Goal: Task Accomplishment & Management: Use online tool/utility

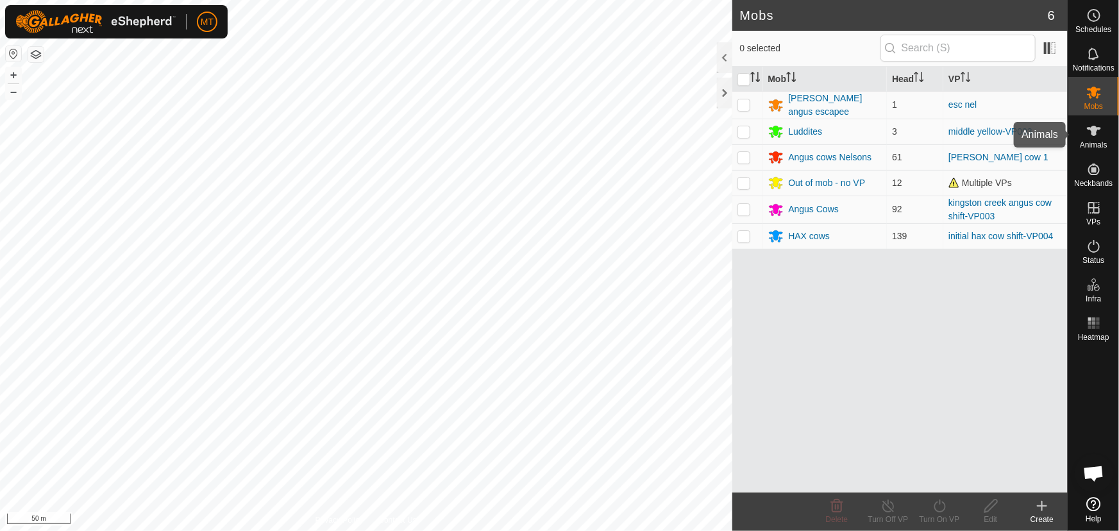
click at [1088, 133] on icon at bounding box center [1094, 130] width 15 height 15
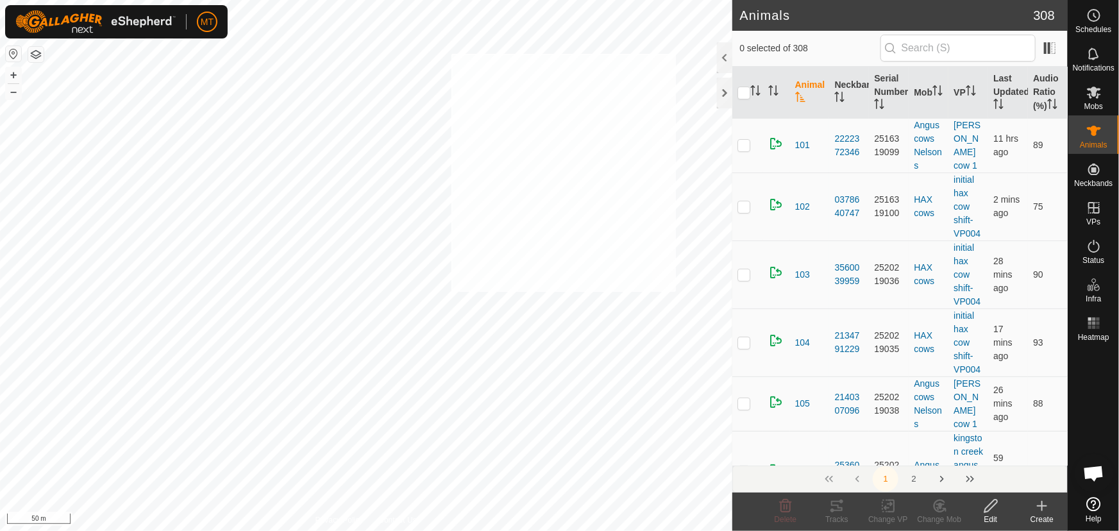
checkbox input "true"
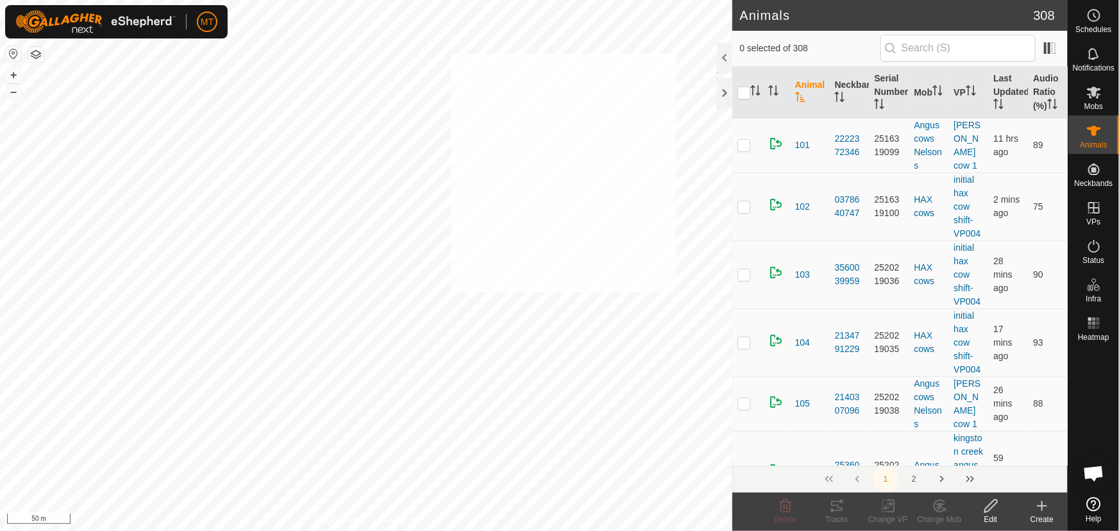
checkbox input "true"
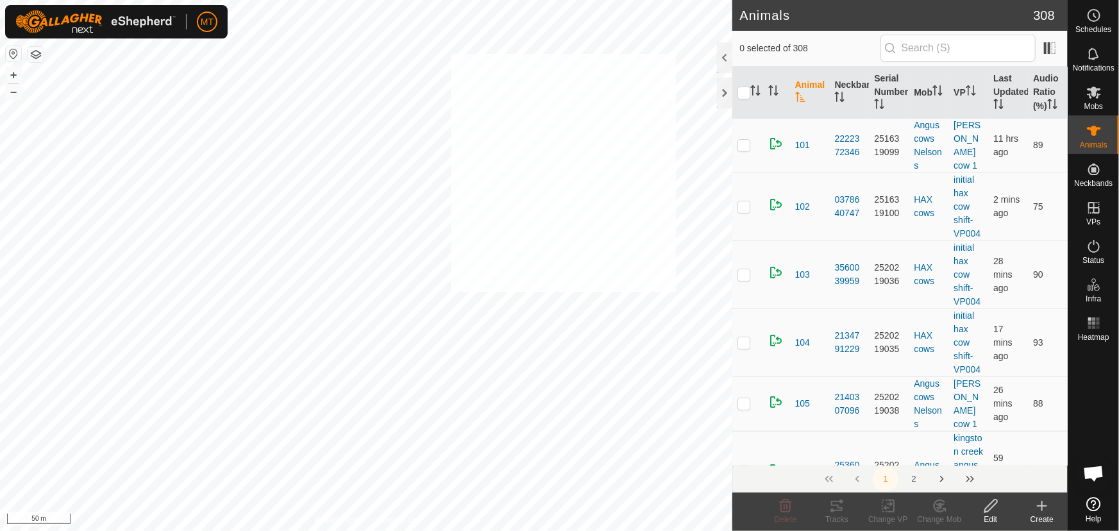
checkbox input "true"
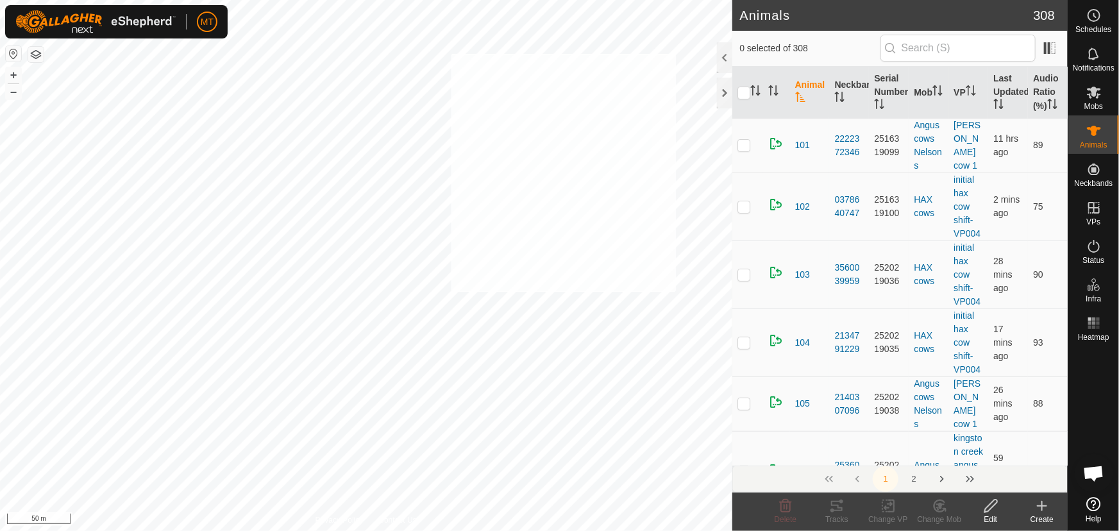
checkbox input "true"
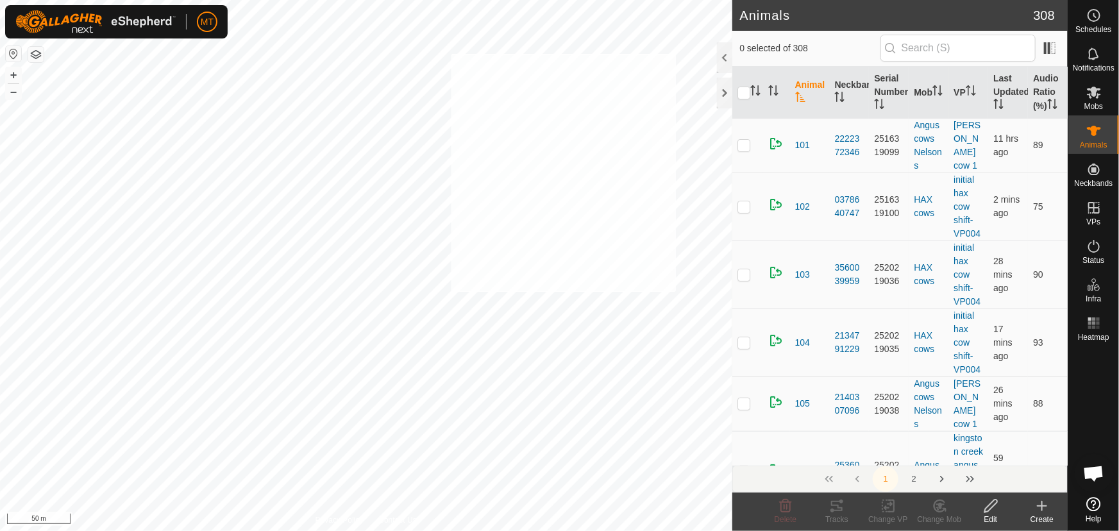
checkbox input "true"
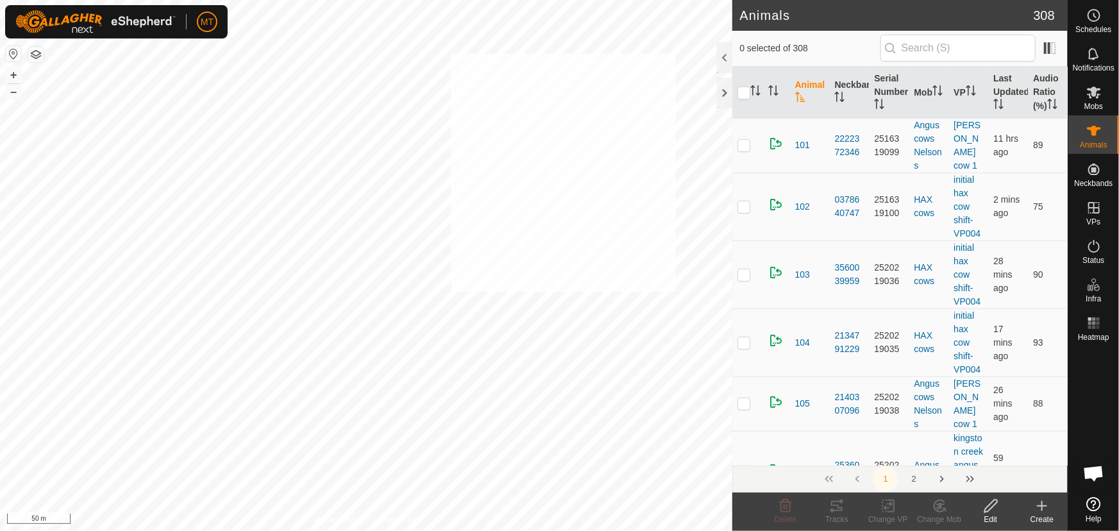
checkbox input "true"
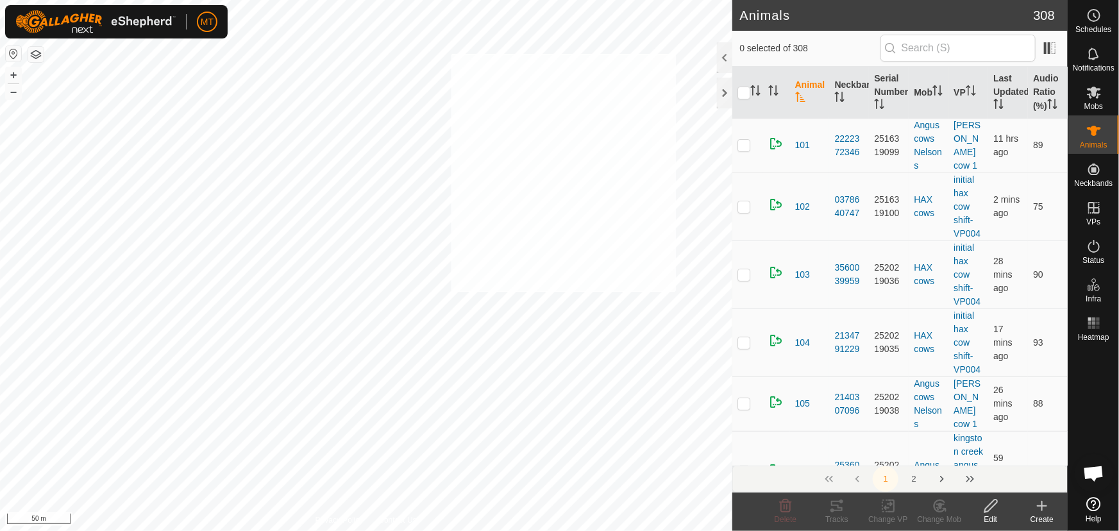
checkbox input "true"
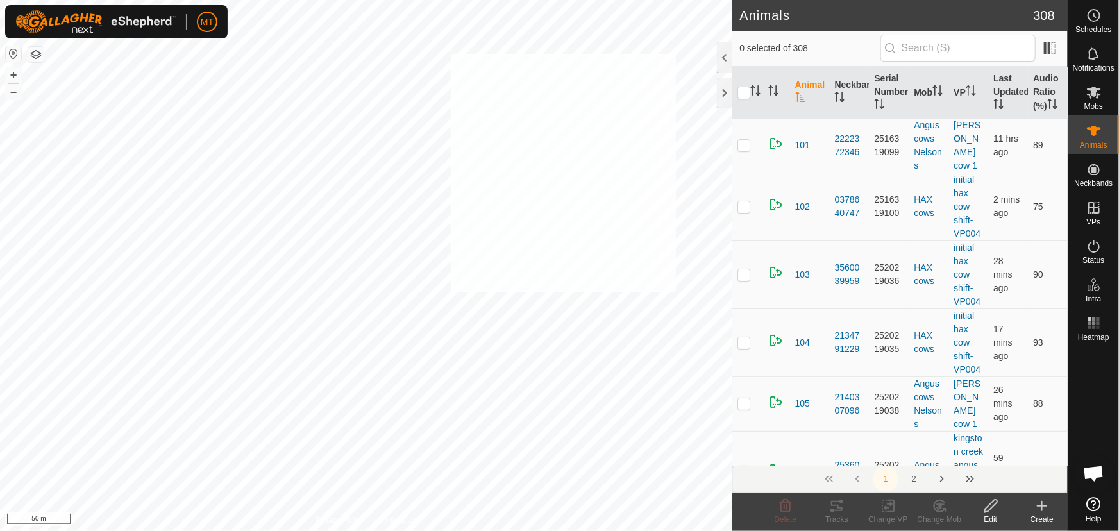
checkbox input "true"
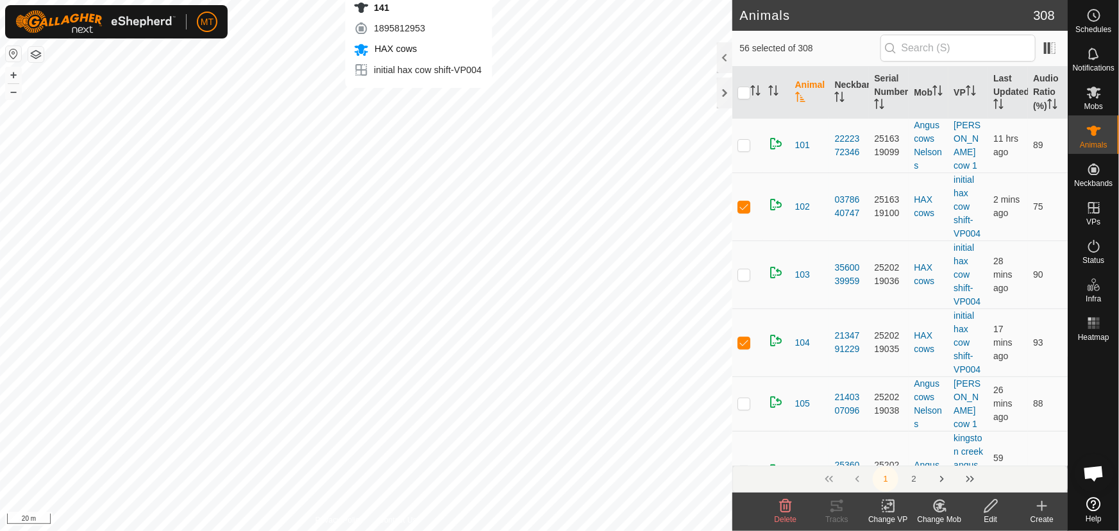
click at [418, 100] on div "141 1895812953 HAX cows initial hax cow shift-VP004 + – ⇧ i 20 m" at bounding box center [366, 265] width 733 height 531
checkbox input "true"
click at [420, 124] on div "242 2318332900 HAX cows initial hax cow shift-VP004 + – ⇧ i 20 m" at bounding box center [366, 265] width 733 height 531
checkbox input "true"
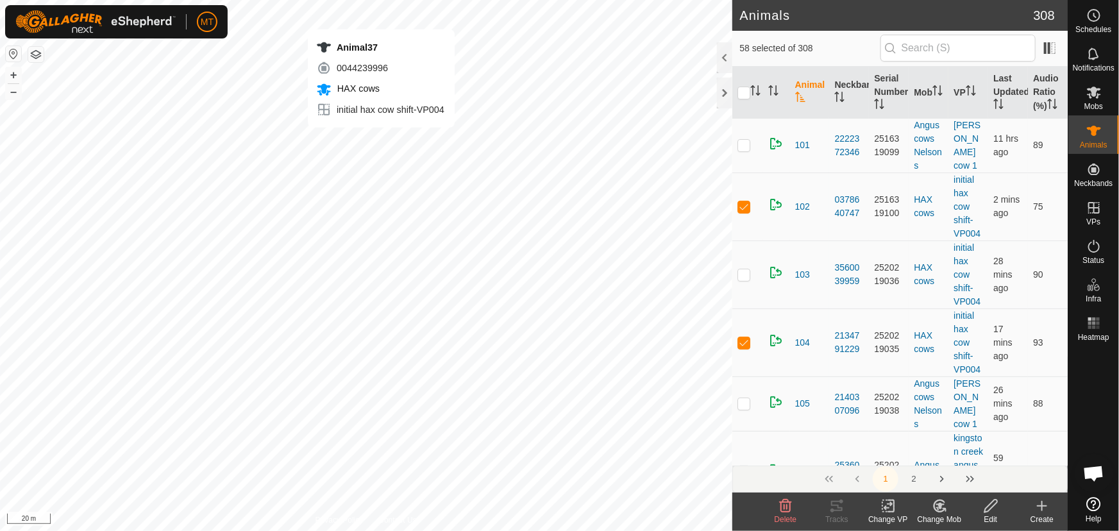
click at [380, 140] on div "Animal37 0044239996 HAX cows initial hax cow shift-VP004 + – ⇧ i 20 m" at bounding box center [366, 265] width 733 height 531
click at [363, 164] on div "245 0049263030 HAX cows initial hax cow shift-VP004 + – ⇧ i 20 m" at bounding box center [366, 265] width 733 height 531
click at [363, 169] on div "266 3228733753 HAX cows initial hax cow shift-VP004 + – ⇧ i 20 m" at bounding box center [366, 265] width 733 height 531
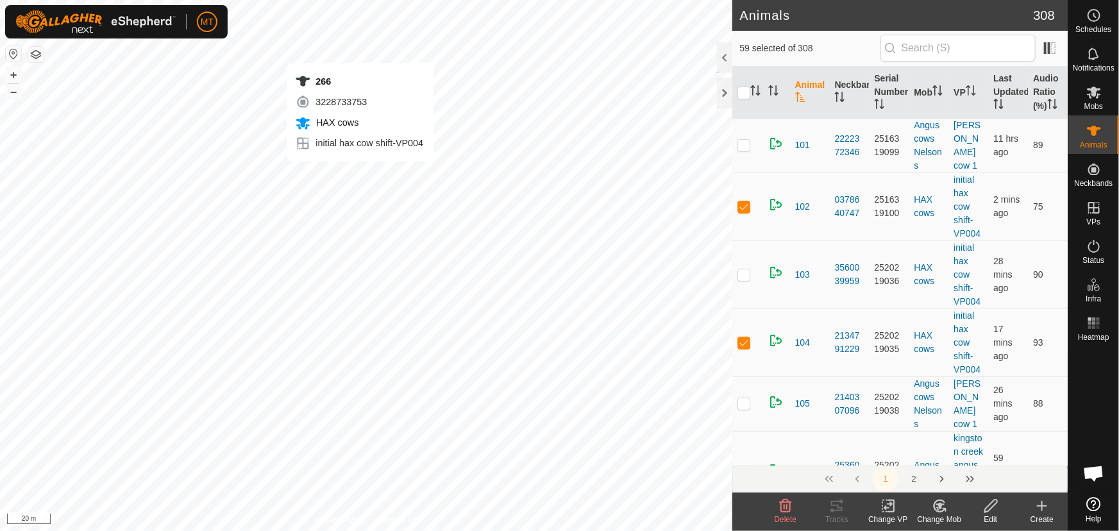
click at [361, 174] on div "266 3228733753 HAX cows initial hax cow shift-VP004 + – ⇧ i 20 m" at bounding box center [366, 265] width 733 height 531
click at [365, 161] on div "245 0049263030 HAX cows initial hax cow shift-VP004 + – ⇧ i 20 m" at bounding box center [366, 265] width 733 height 531
checkbox input "true"
click at [356, 182] on div "210 2537521806 HAX cows initial hax cow shift-VP004 + – ⇧ i 20 m" at bounding box center [366, 265] width 733 height 531
checkbox input "true"
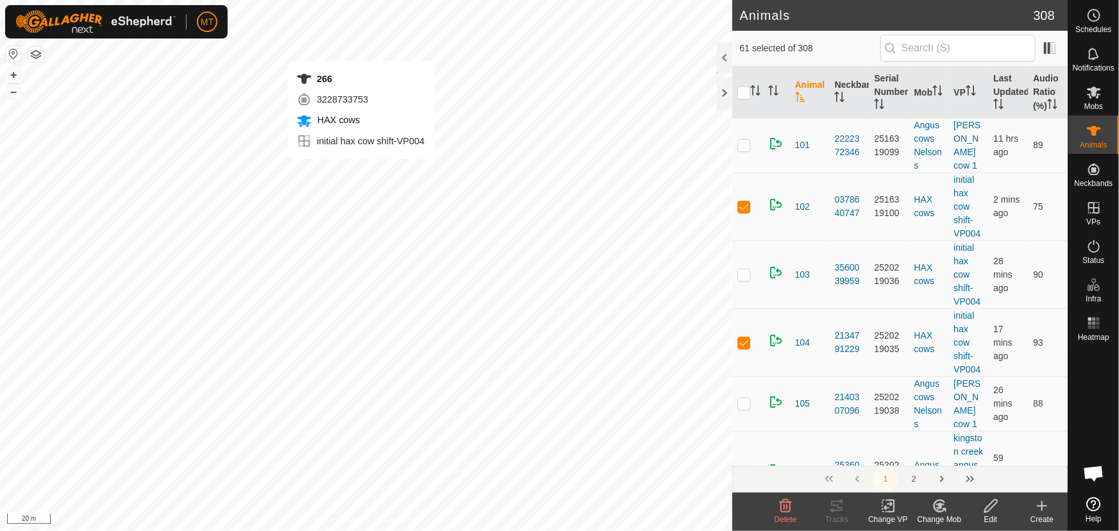
click at [361, 171] on div "266 3228733753 HAX cows initial hax cow shift-VP004 + – ⇧ i 20 m" at bounding box center [366, 265] width 733 height 531
checkbox input "true"
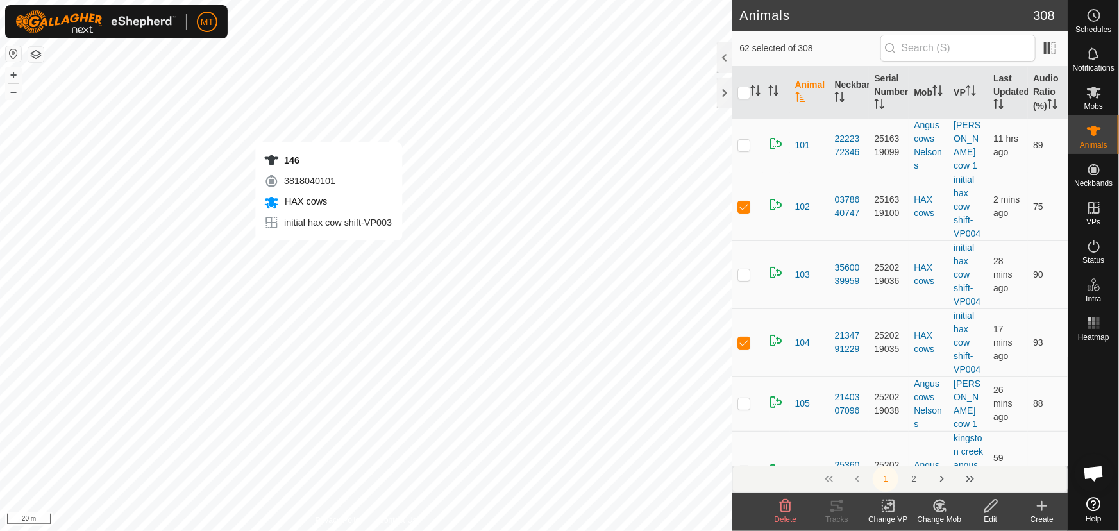
click at [328, 253] on div "146 3818040101 HAX cows initial hax cow shift-VP003 + – ⇧ i 20 m" at bounding box center [366, 265] width 733 height 531
checkbox input "true"
click at [366, 253] on div "103 3560039959 HAX cows initial hax cow shift-VP004 + – ⇧ i 20 m" at bounding box center [366, 265] width 733 height 531
checkbox input "true"
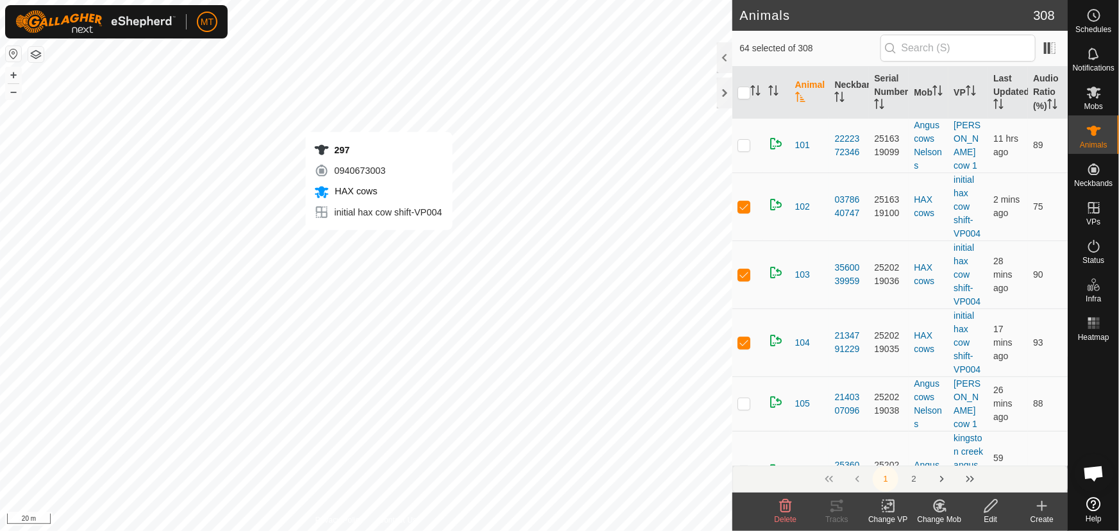
click at [380, 240] on div "297 0940673003 HAX cows initial hax cow shift-VP004 + – ⇧ i 20 m" at bounding box center [366, 265] width 733 height 531
checkbox input "true"
click at [378, 260] on div "277 0125666555 HAX cows initial hax cow shift-VP004 + – ⇧ i 20 m" at bounding box center [366, 265] width 733 height 531
checkbox input "true"
click at [389, 257] on div "Animal47 4096542063 HAX cows initial hax cow shift-VP004 + – ⇧ i 20 m" at bounding box center [366, 265] width 733 height 531
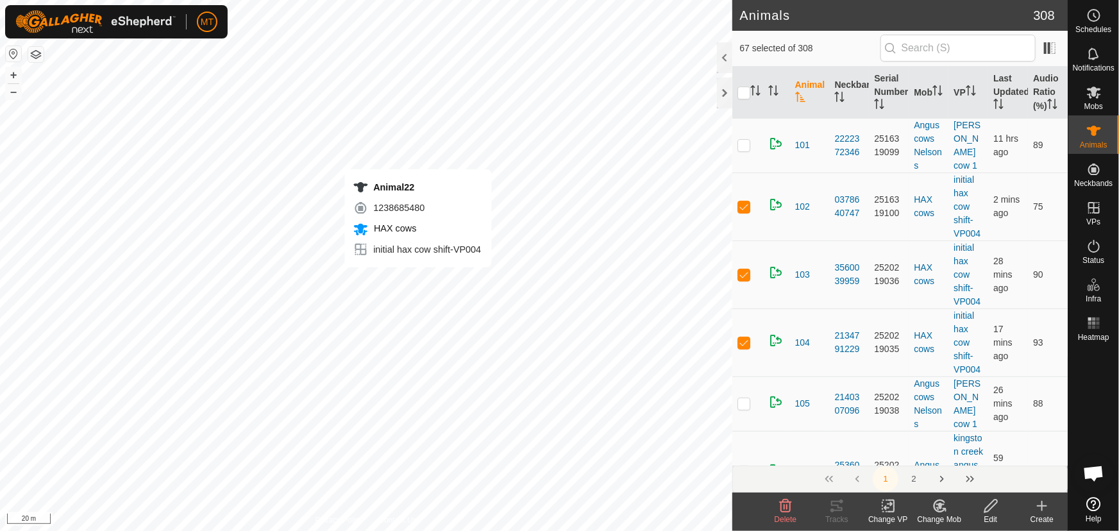
click at [418, 281] on div "Animal22 1238685480 HAX cows initial hax cow shift-VP004 + – ⇧ i 20 m" at bounding box center [366, 265] width 733 height 531
click at [455, 277] on div "163 0656323499 HAX cows initial hax cow shift-VP004 + – ⇧ i 20 m" at bounding box center [366, 265] width 733 height 531
checkbox input "true"
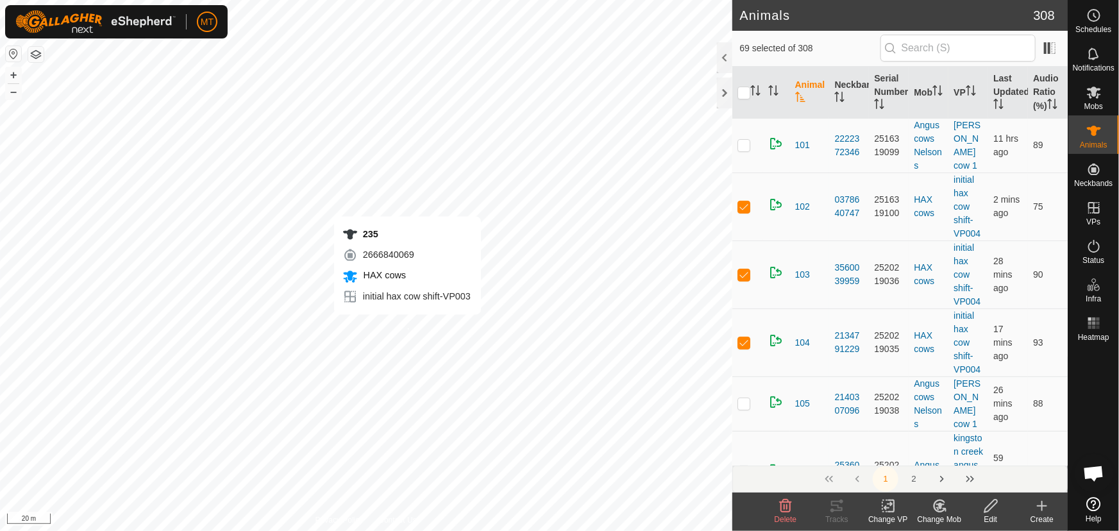
click at [407, 327] on div "235 2666840069 HAX cows initial hax cow shift-VP003 + – ⇧ i 20 m" at bounding box center [366, 265] width 733 height 531
checkbox input "true"
click at [373, 312] on div "243 1736505296 HAX cows initial hax cow shift-VP004 + – ⇧ i 20 m" at bounding box center [366, 265] width 733 height 531
checkbox input "true"
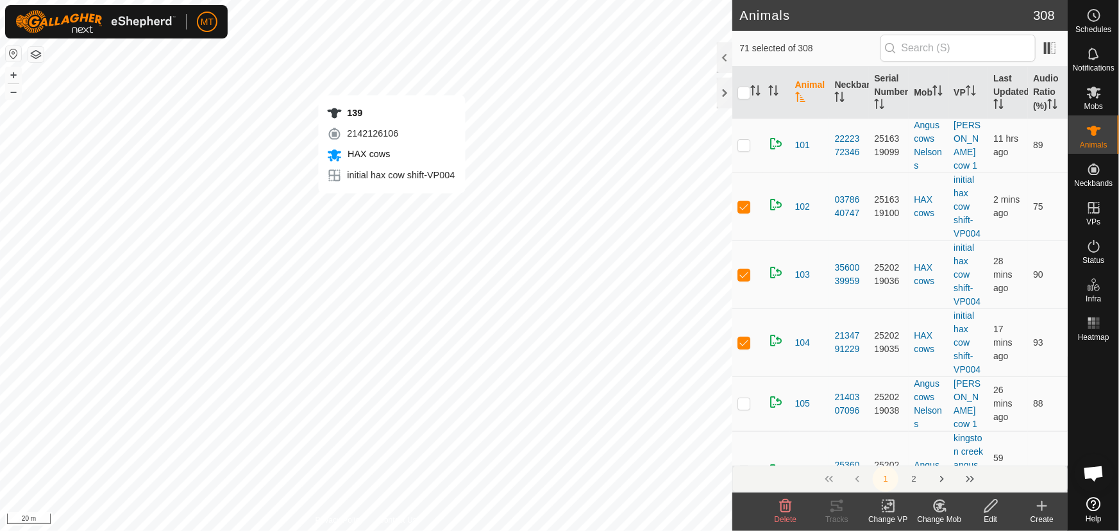
click at [391, 205] on div "139 2142126106 HAX cows initial hax cow shift-VP004 + – ⇧ i 20 m" at bounding box center [366, 265] width 733 height 531
checkbox input "true"
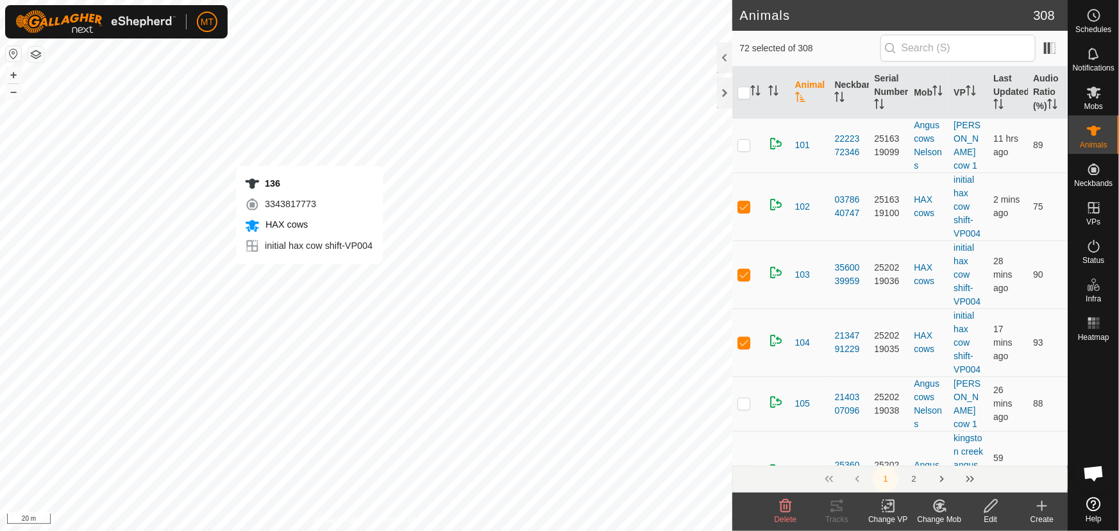
click at [309, 276] on div "136 3343817773 HAX cows initial hax cow shift-VP004 + – ⇧ i 20 m" at bounding box center [366, 265] width 733 height 531
click at [303, 278] on div "136 3343817773 HAX cows initial hax cow shift-VP004 + – ⇧ i 20 m" at bounding box center [366, 265] width 733 height 531
checkbox input "false"
click at [294, 280] on div "121 1407024076 HAX cows initial hax cow shift-VP004 + – ⇧ i 20 m" at bounding box center [366, 265] width 733 height 531
checkbox input "true"
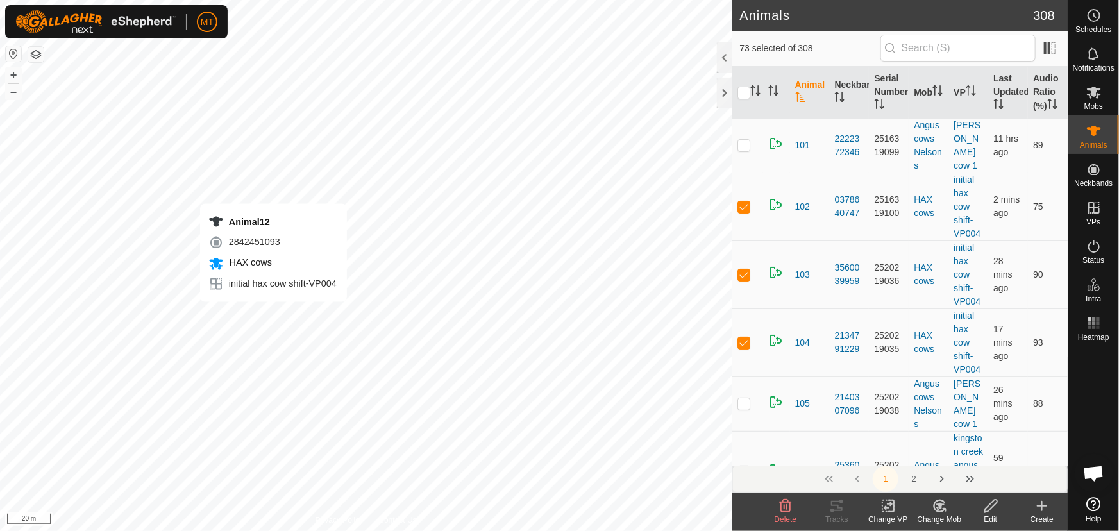
click at [273, 314] on div "Animal12 2842451093 HAX cows initial hax cow shift-VP004 + – ⇧ i 20 m" at bounding box center [366, 265] width 733 height 531
click at [266, 296] on div "145 0481339588 HAX cows initial hax cow shift-VP004 + – ⇧ i 20 m" at bounding box center [366, 265] width 733 height 531
checkbox input "true"
click at [275, 284] on div "270 4274503524 HAX cows initial hax cow shift-VP004 + – ⇧ i 20 m" at bounding box center [366, 265] width 733 height 531
checkbox input "true"
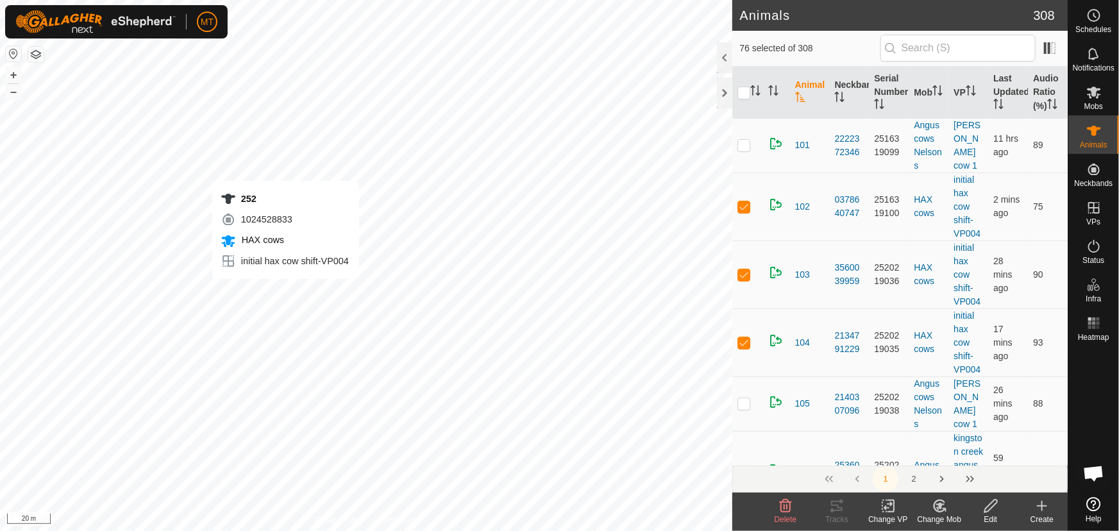
click at [285, 292] on div "252 1024528833 HAX cows initial hax cow shift-VP004 + – ⇧ i 20 m" at bounding box center [366, 265] width 733 height 531
checkbox input "true"
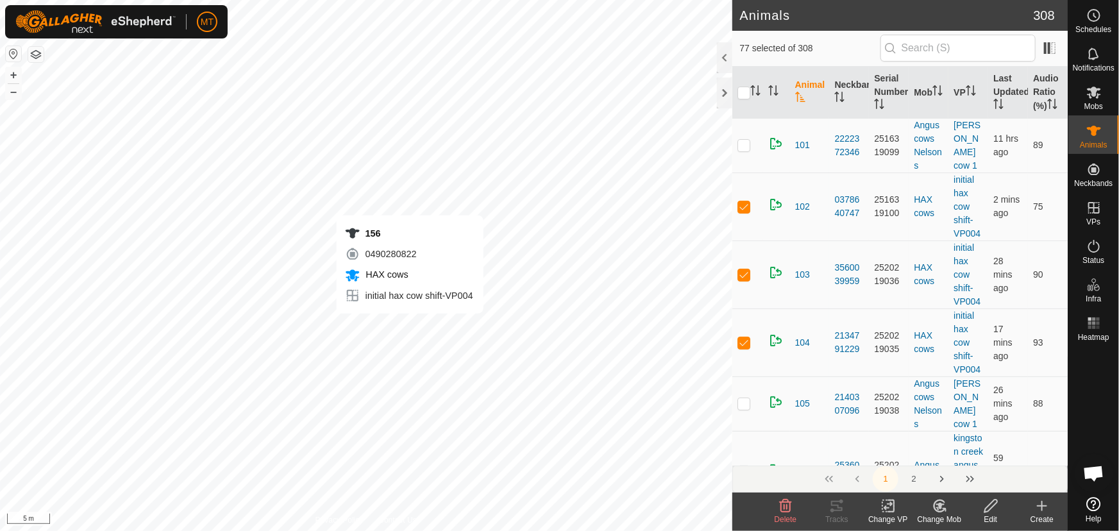
click at [411, 322] on div "156 0490280822 HAX cows initial hax cow shift-VP004 + – ⇧ i 5 m" at bounding box center [366, 265] width 733 height 531
checkbox input "true"
click at [423, 321] on div "136 3343817773 HAX cows initial hax cow shift-VP004 + – ⇧ i 5 m" at bounding box center [366, 265] width 733 height 531
checkbox input "true"
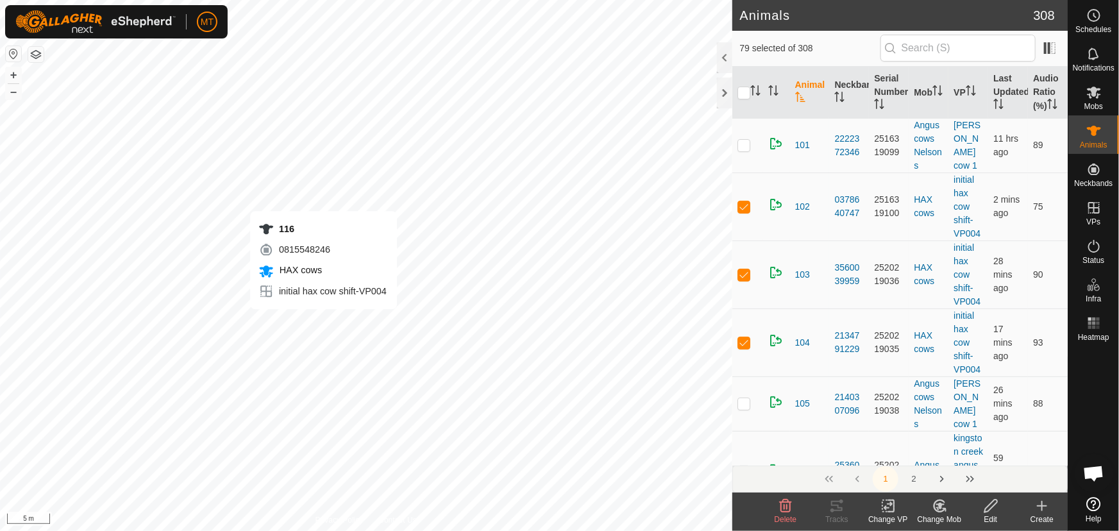
click at [323, 322] on div "116 0815548246 HAX cows initial hax cow shift-VP004 + – ⇧ i 5 m" at bounding box center [366, 265] width 733 height 531
checkbox input "true"
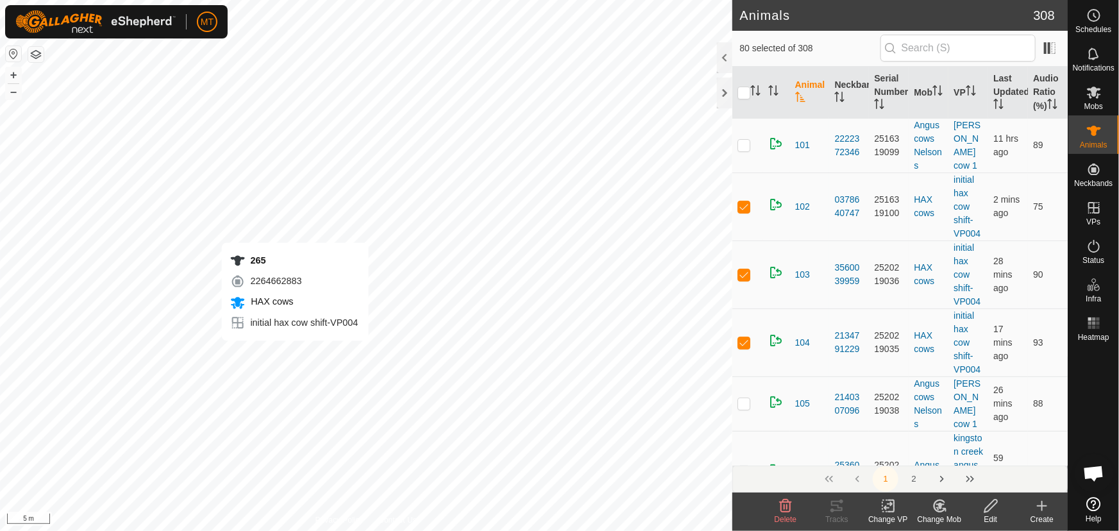
click at [294, 353] on div "265 2264662883 HAX cows initial hax cow shift-VP004 + – ⇧ i 5 m" at bounding box center [366, 265] width 733 height 531
click at [295, 352] on div "265 2264662883 HAX cows initial hax cow shift-VP004 + – ⇧ i 5 m" at bounding box center [366, 265] width 733 height 531
checkbox input "true"
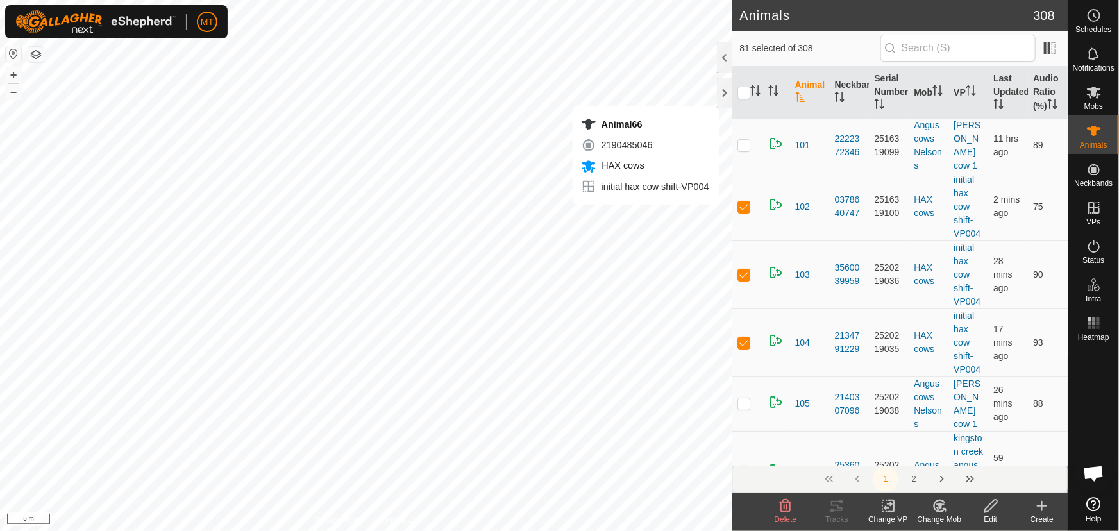
click at [689, 217] on div "Animal66 2190485046 HAX cows initial hax cow shift-VP004 + – ⇧ i 5 m" at bounding box center [366, 265] width 733 height 531
click at [739, 93] on input "checkbox" at bounding box center [744, 93] width 13 height 13
checkbox input "true"
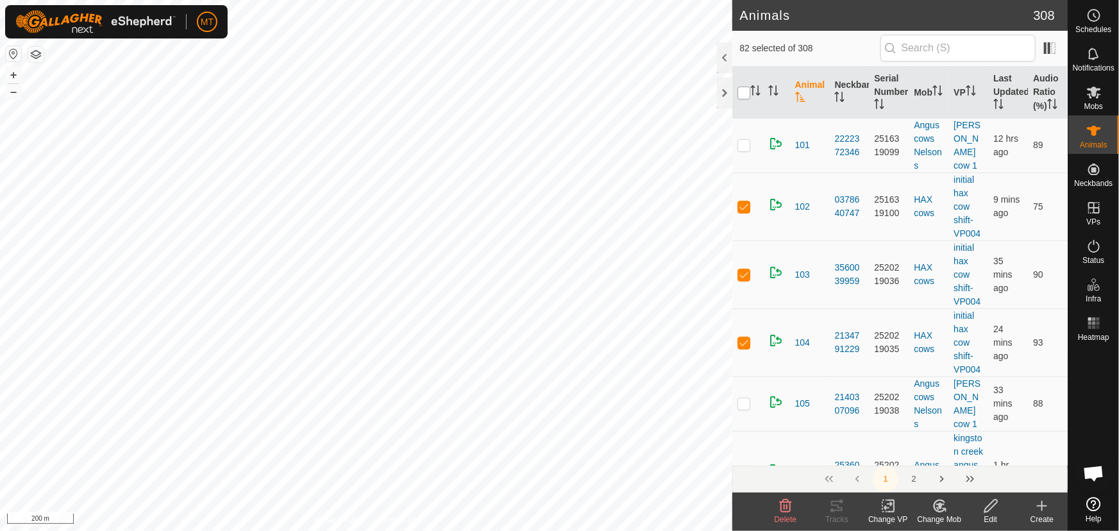
checkbox input "true"
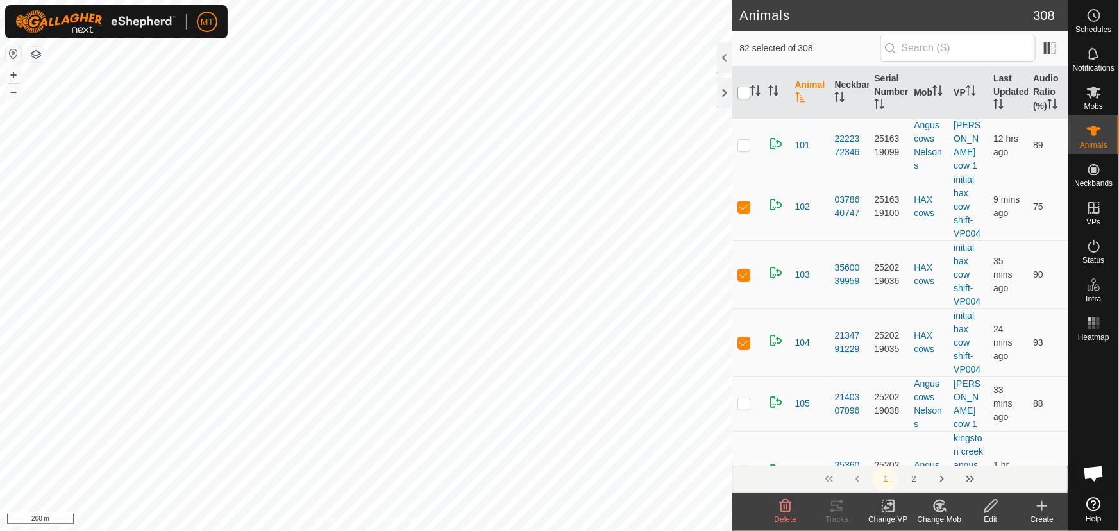
checkbox input "true"
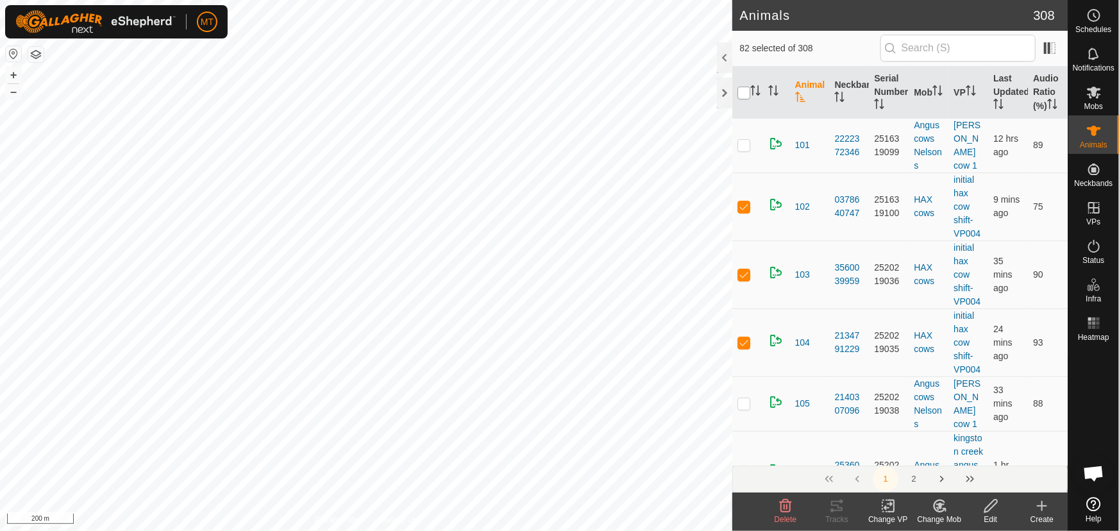
checkbox input "true"
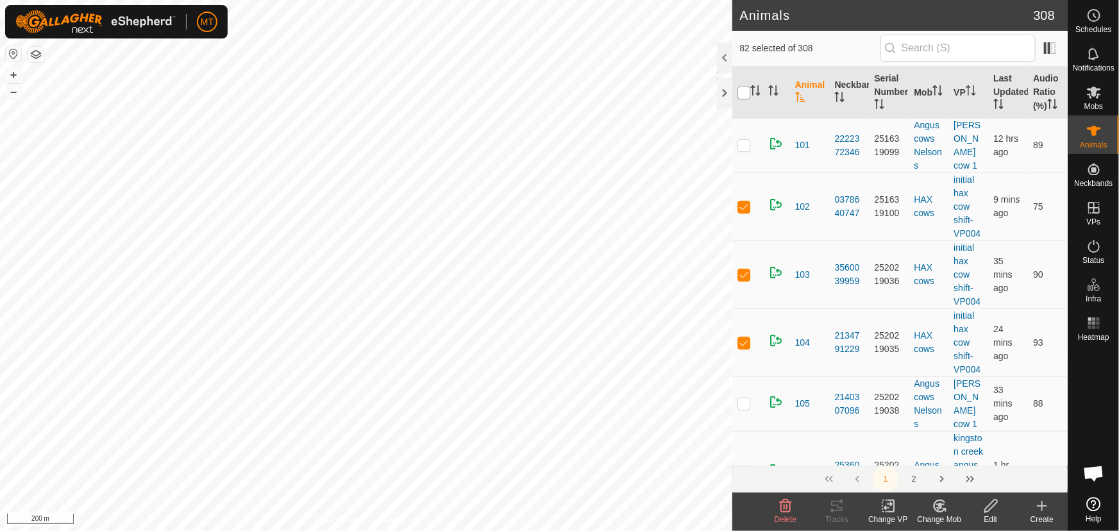
checkbox input "true"
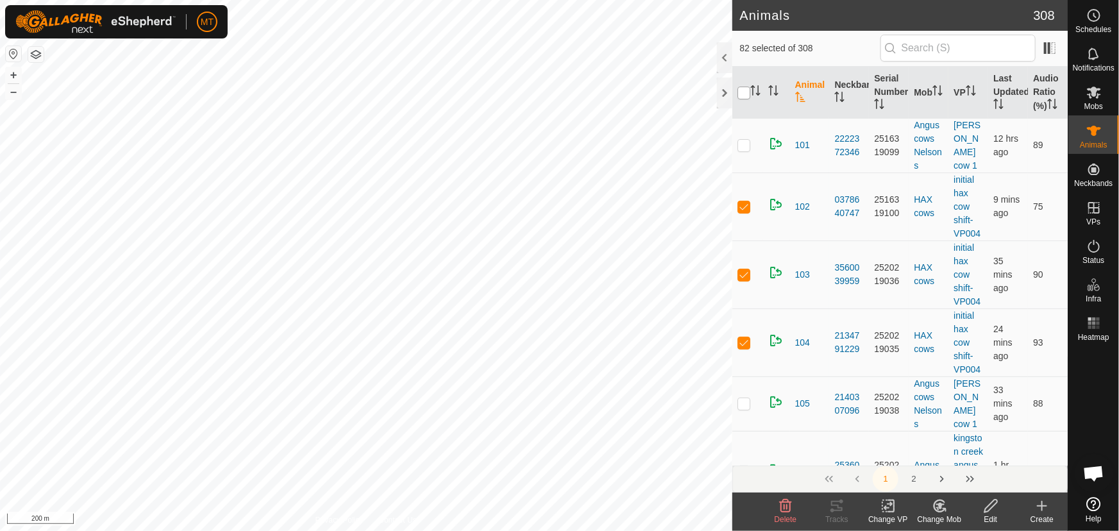
checkbox input "true"
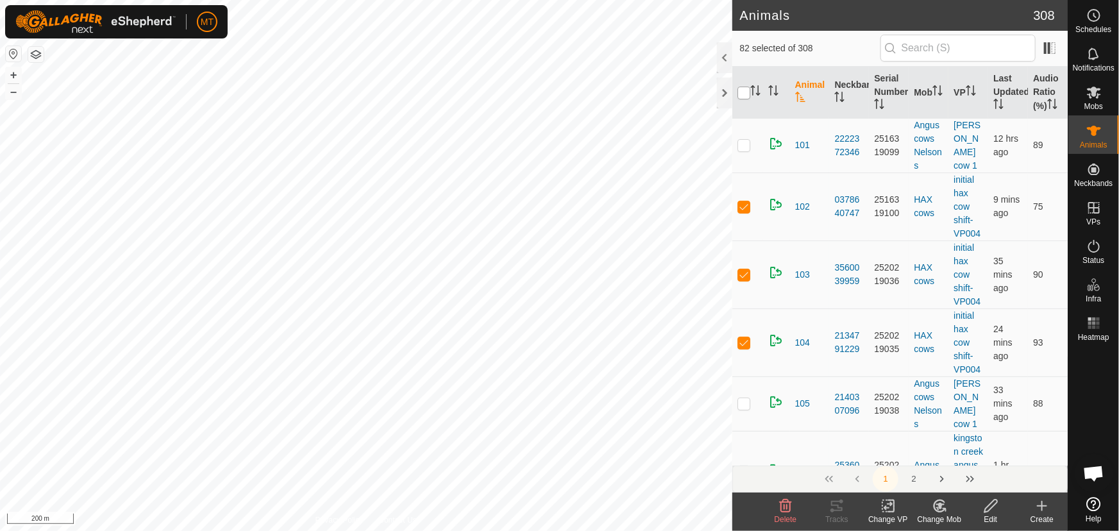
checkbox input "true"
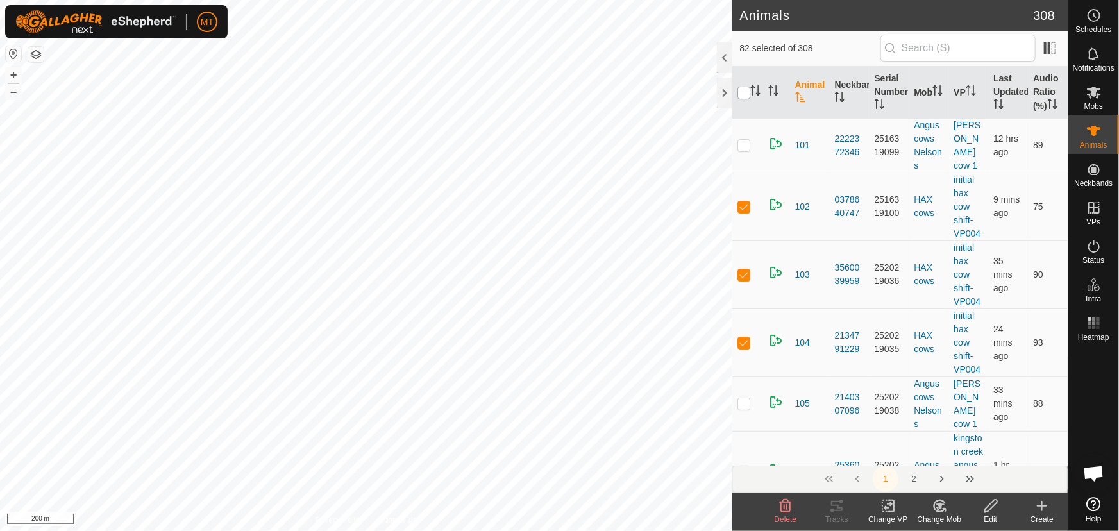
checkbox input "true"
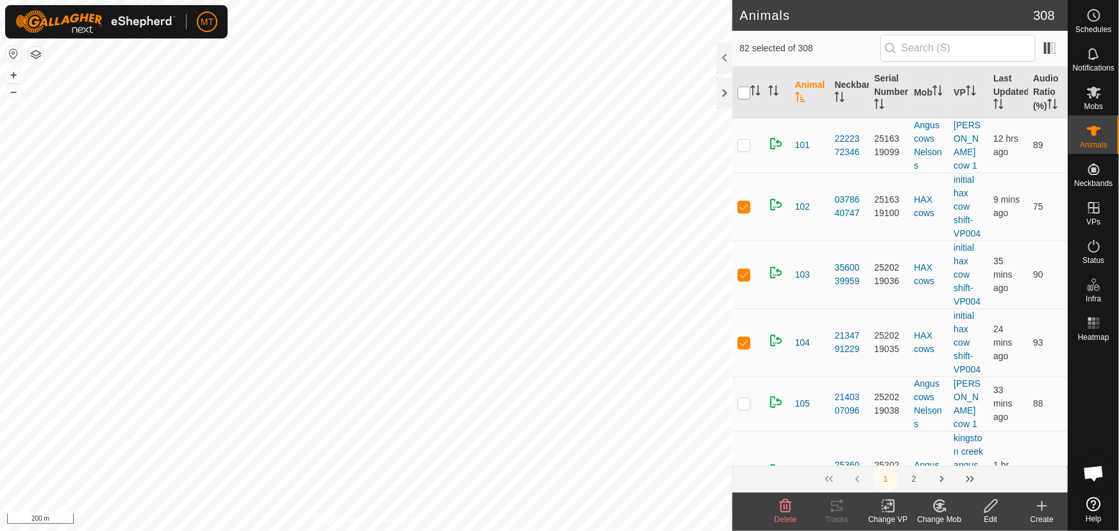
checkbox input "true"
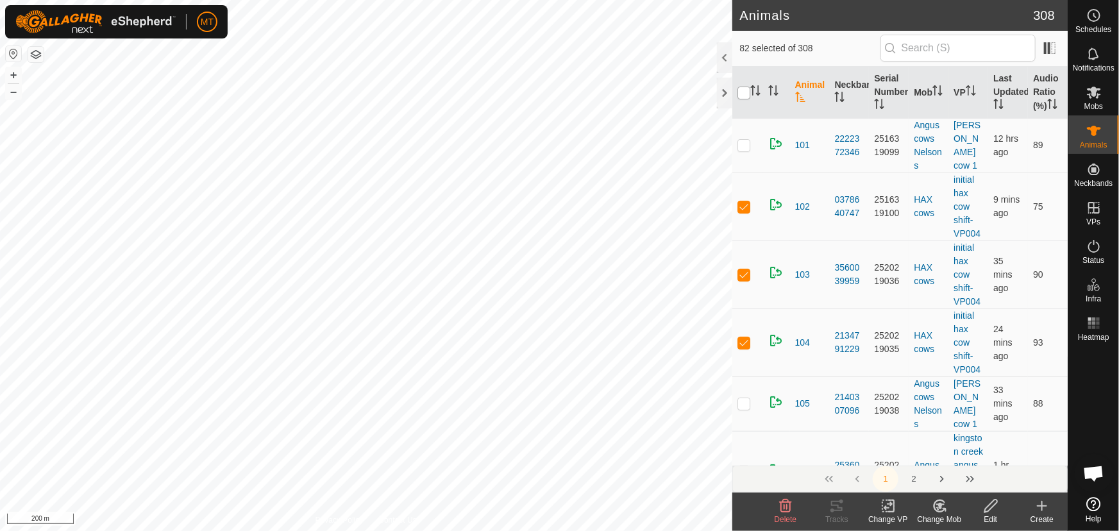
checkbox input "true"
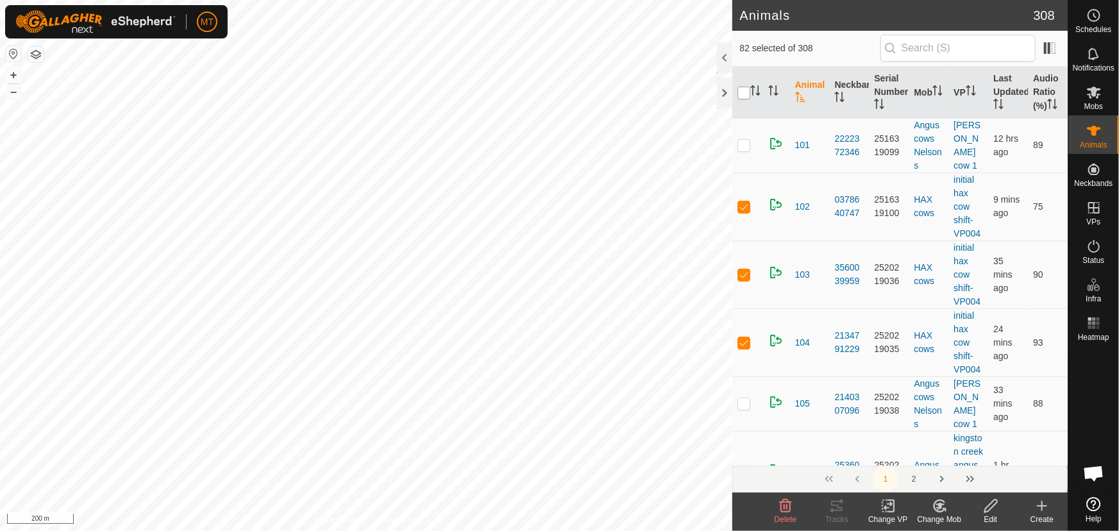
checkbox input "true"
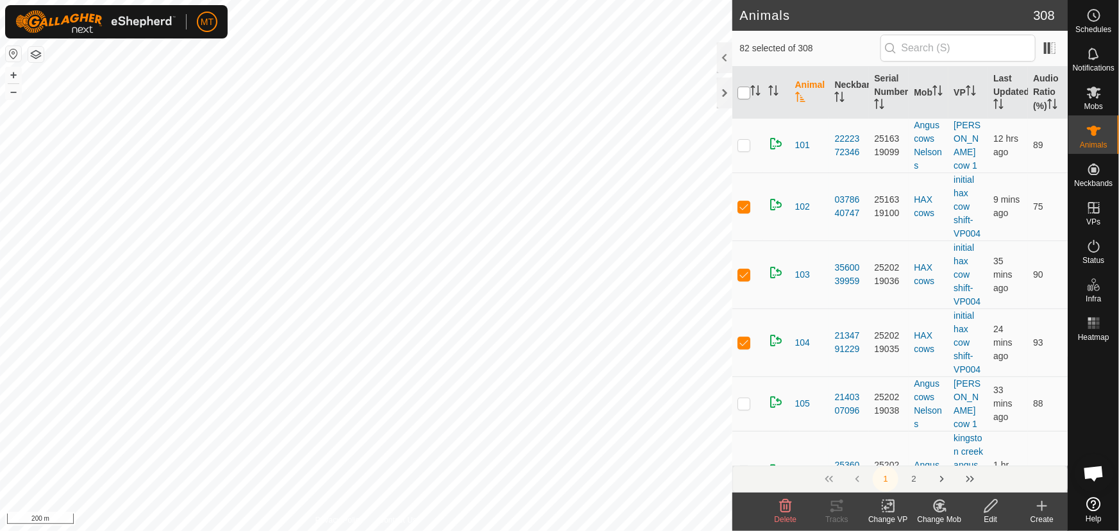
checkbox input "true"
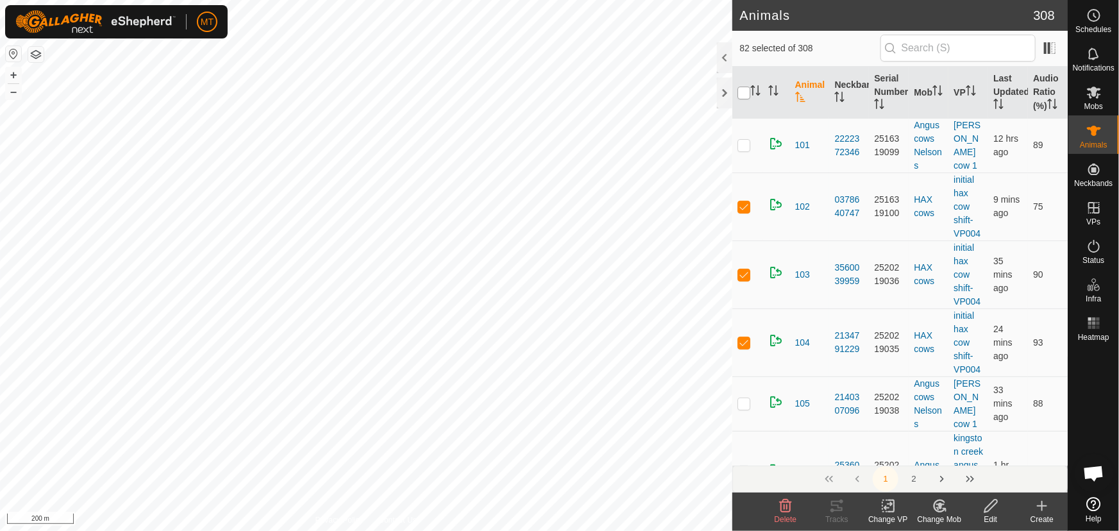
checkbox input "true"
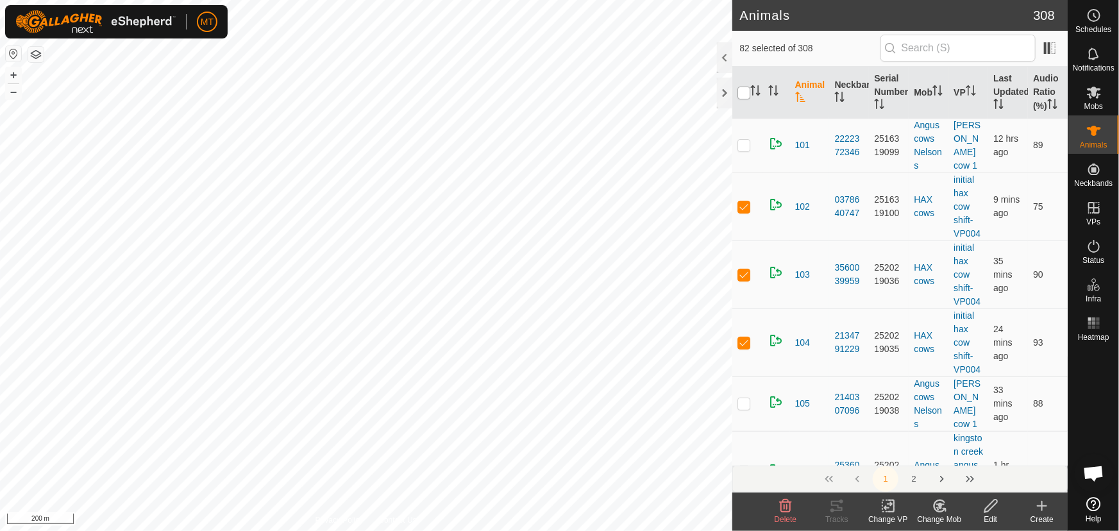
checkbox input "true"
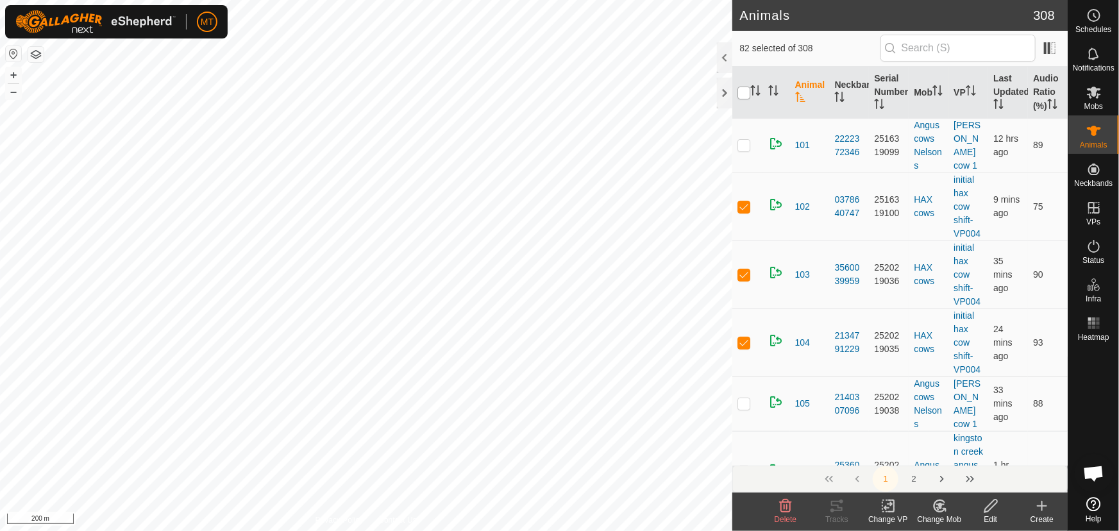
checkbox input "true"
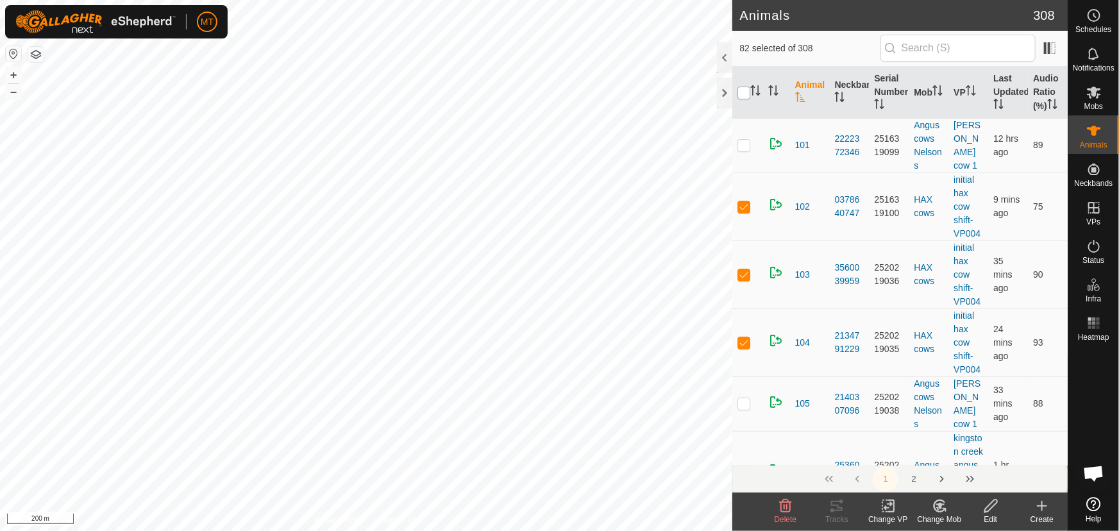
checkbox input "true"
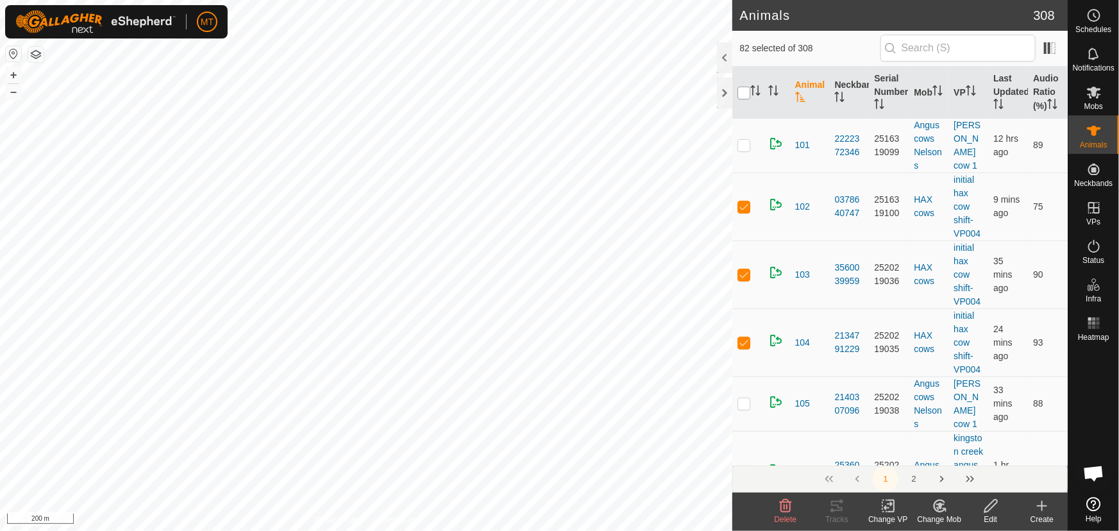
checkbox input "true"
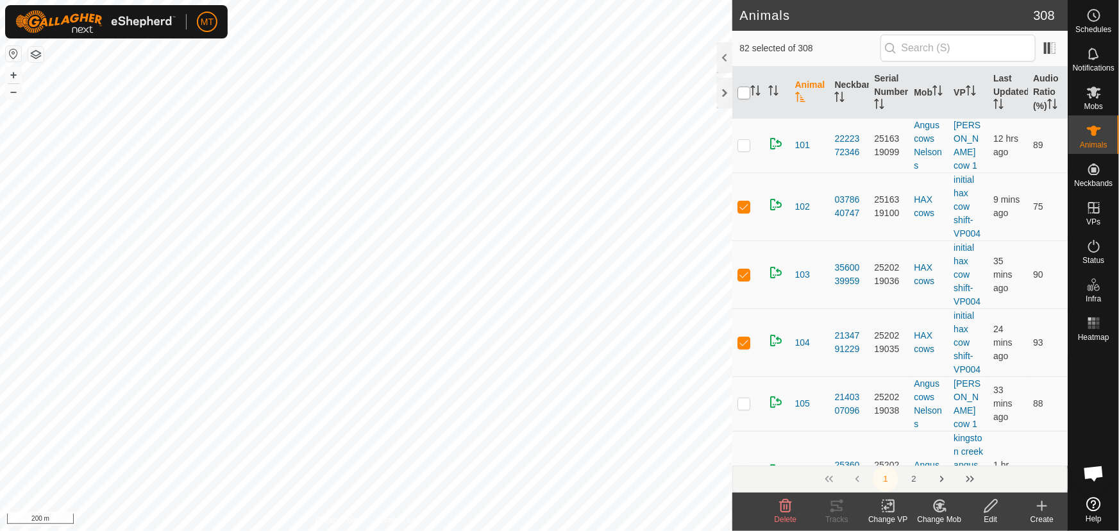
checkbox input "true"
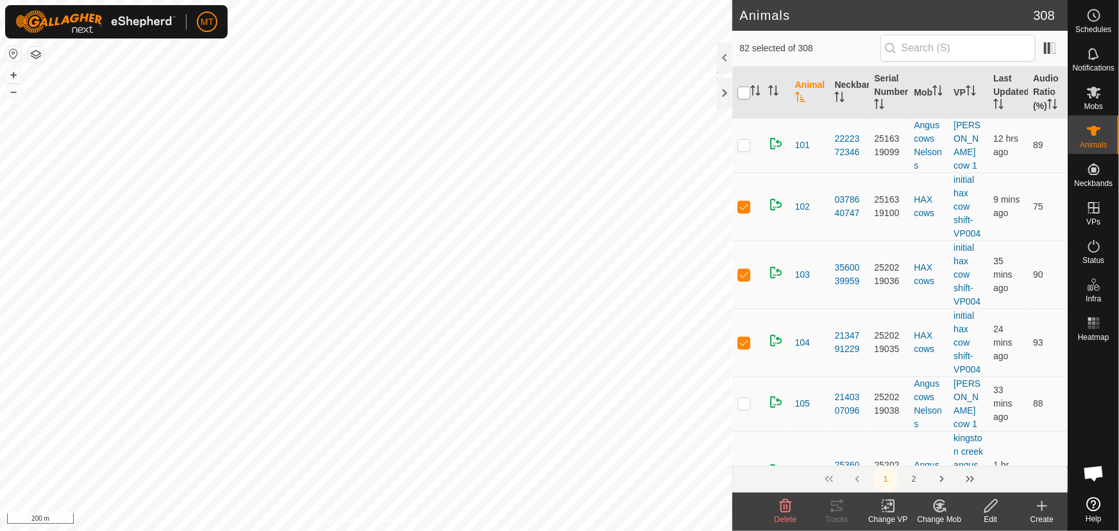
checkbox input "true"
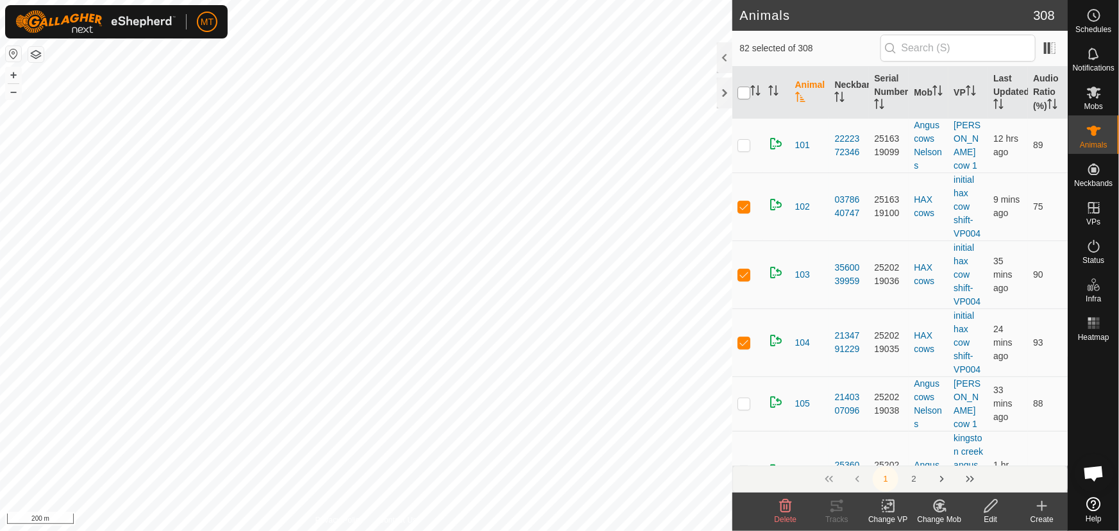
checkbox input "true"
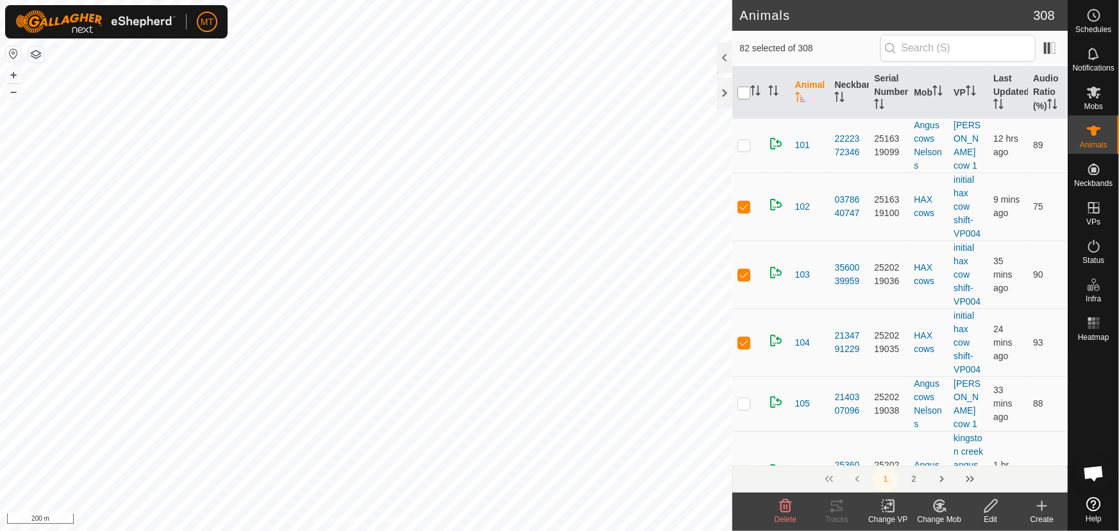
checkbox input "true"
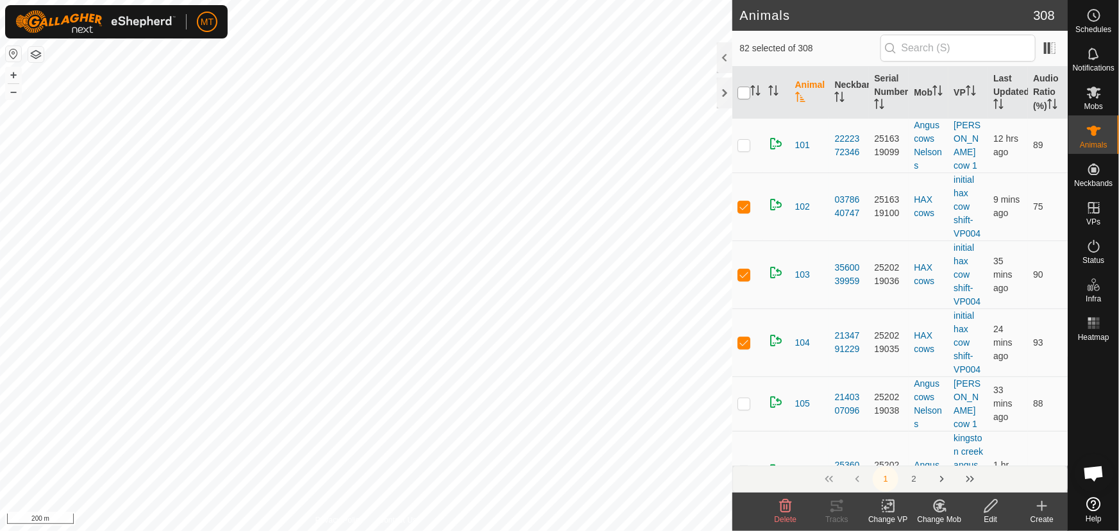
checkbox input "true"
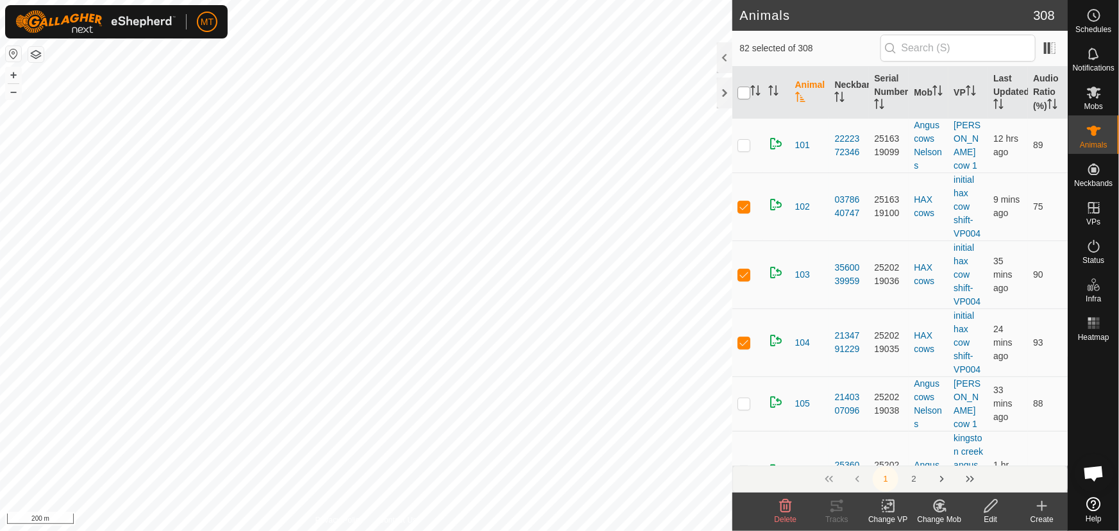
checkbox input "true"
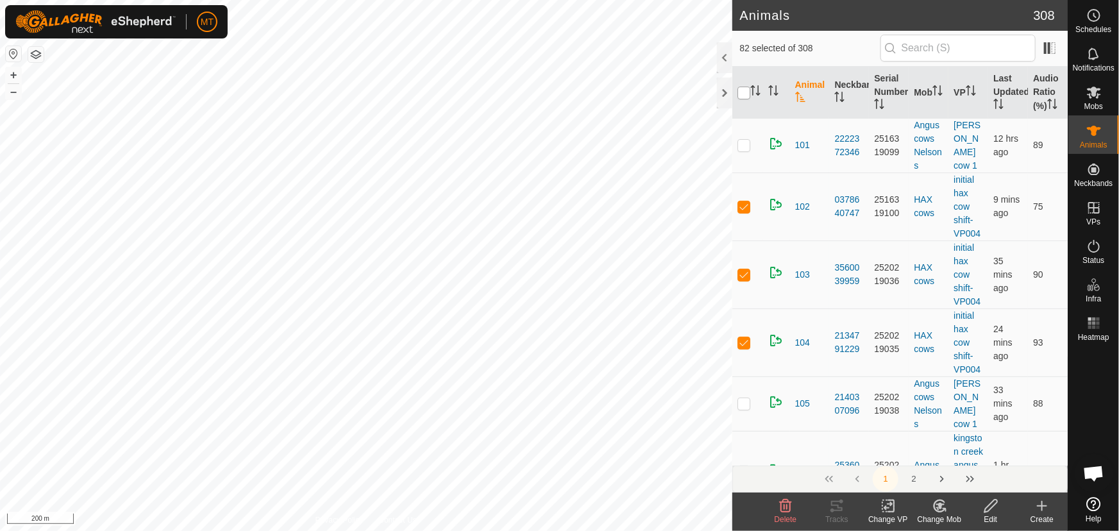
checkbox input "true"
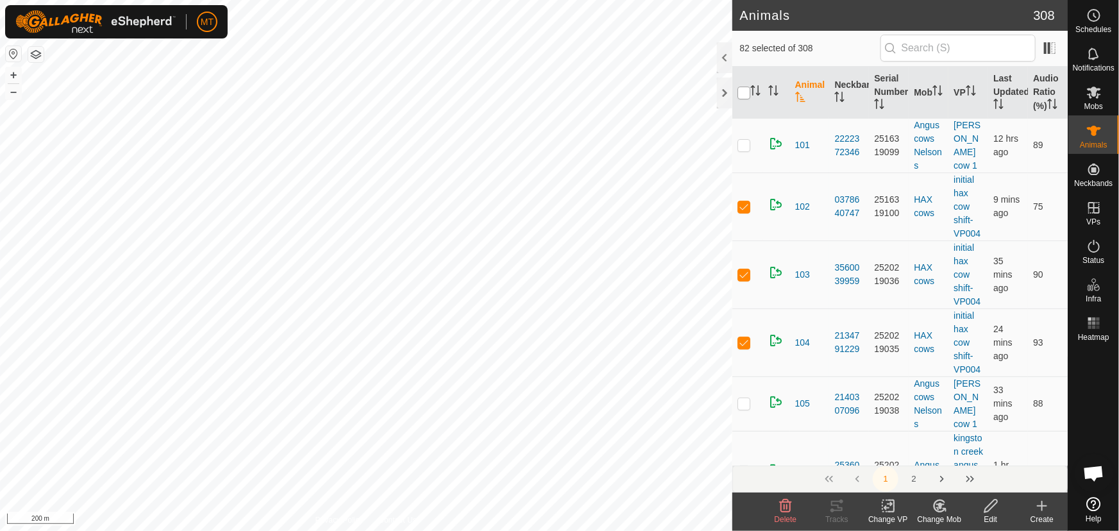
checkbox input "true"
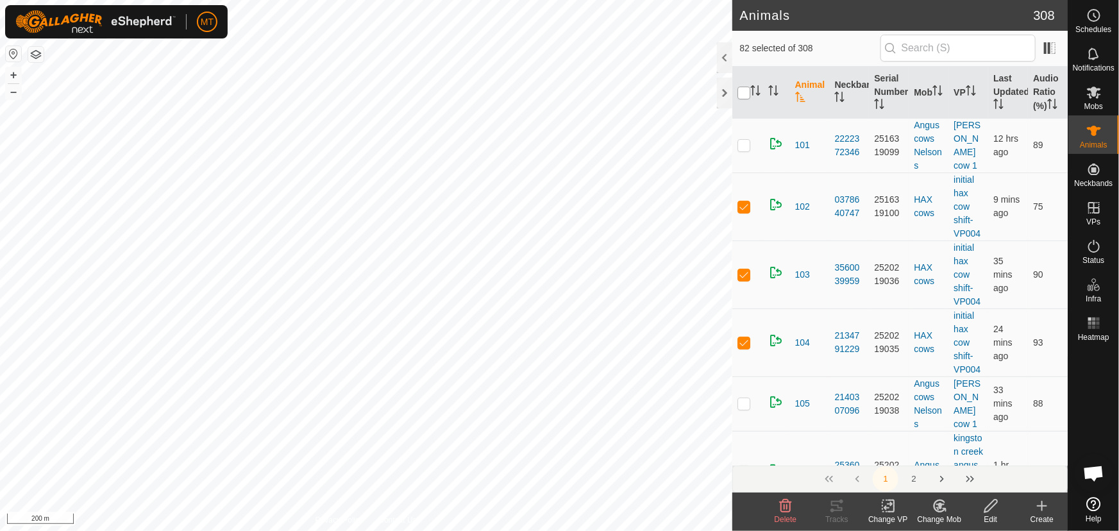
checkbox input "true"
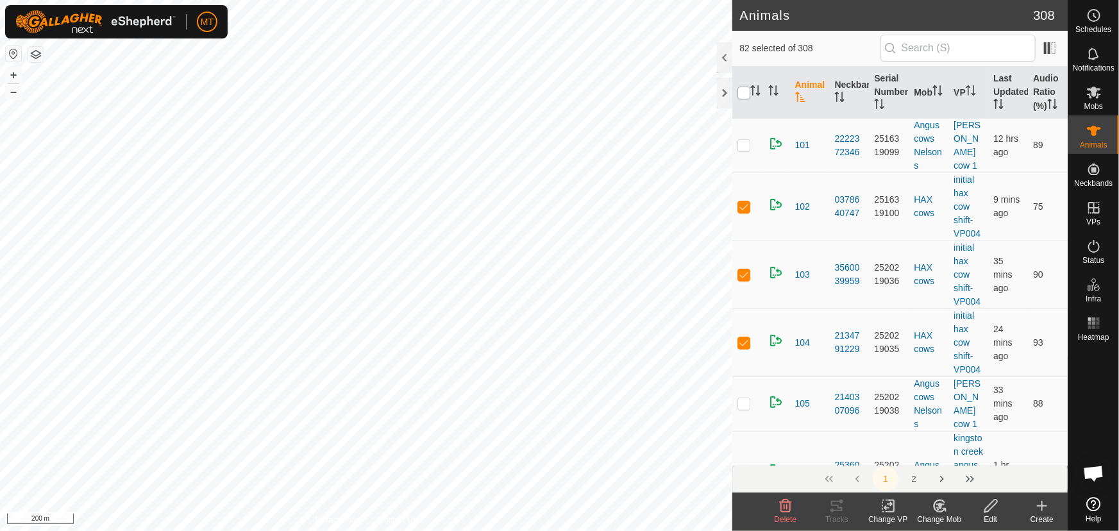
checkbox input "true"
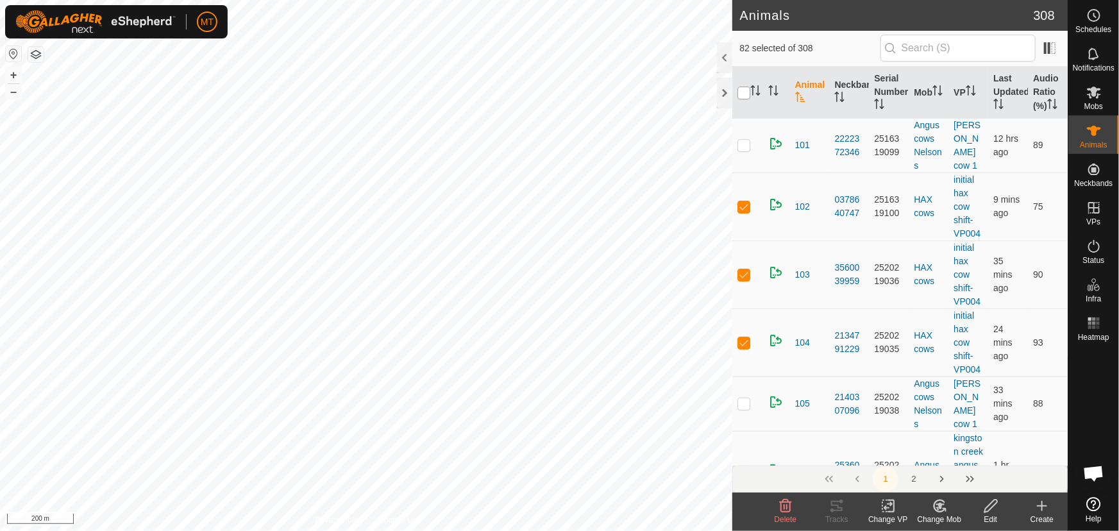
checkbox input "true"
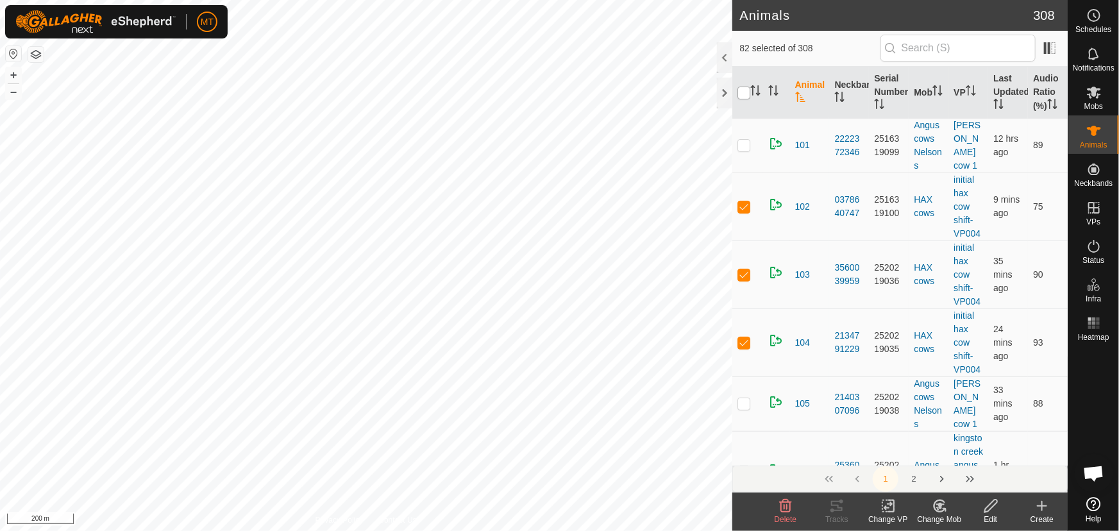
checkbox input "true"
click at [739, 93] on input "checkbox" at bounding box center [744, 93] width 13 height 13
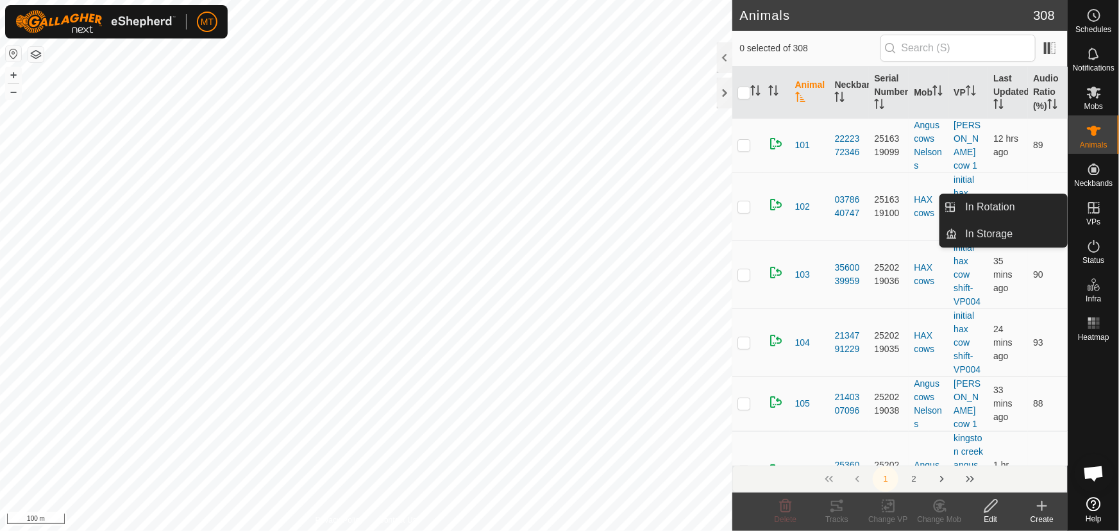
click at [1092, 214] on icon at bounding box center [1094, 207] width 15 height 15
click at [1002, 202] on link "In Rotation" at bounding box center [1013, 207] width 110 height 26
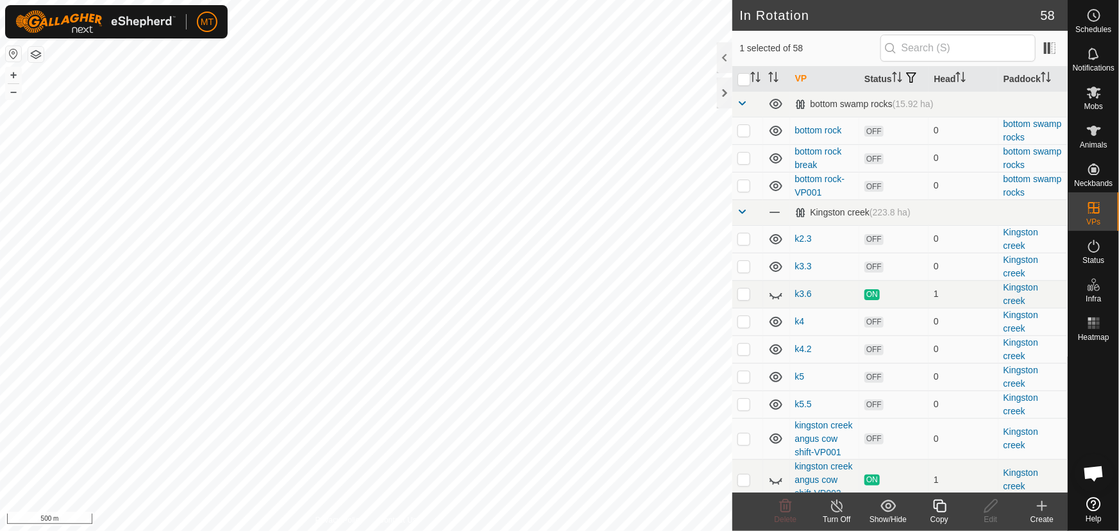
click at [937, 507] on icon at bounding box center [939, 506] width 13 height 13
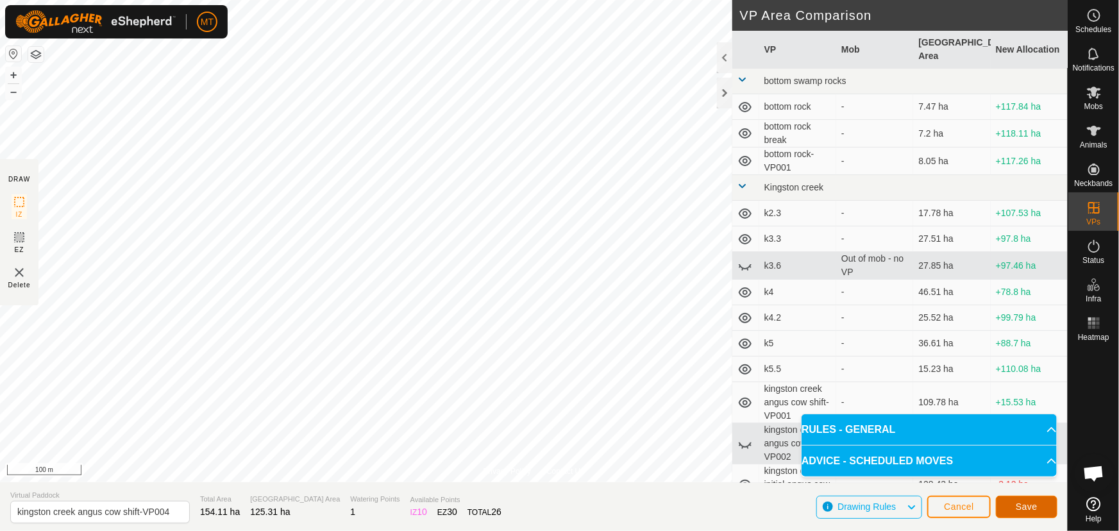
click at [1020, 511] on span "Save" at bounding box center [1027, 507] width 22 height 10
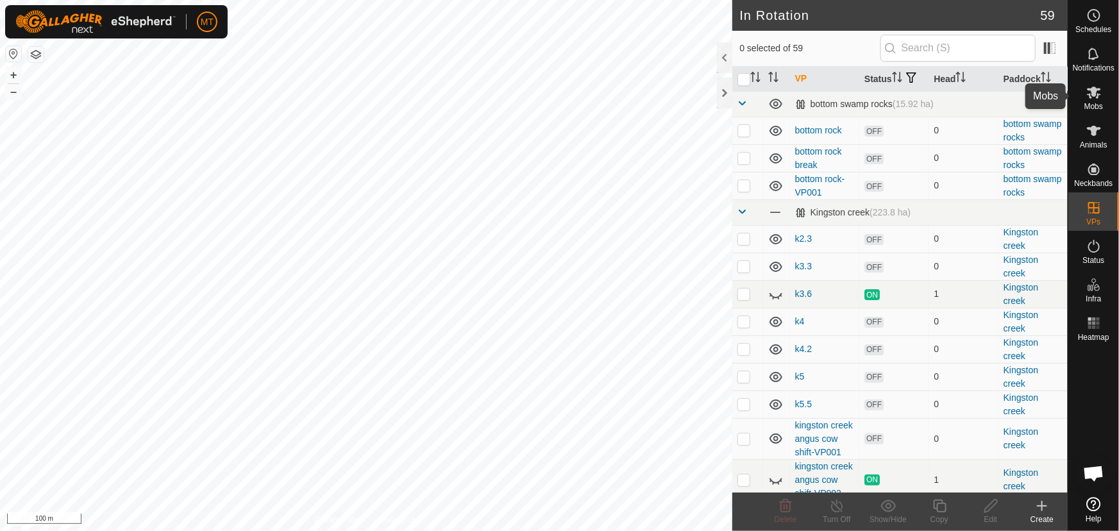
click at [1094, 97] on icon at bounding box center [1094, 92] width 15 height 15
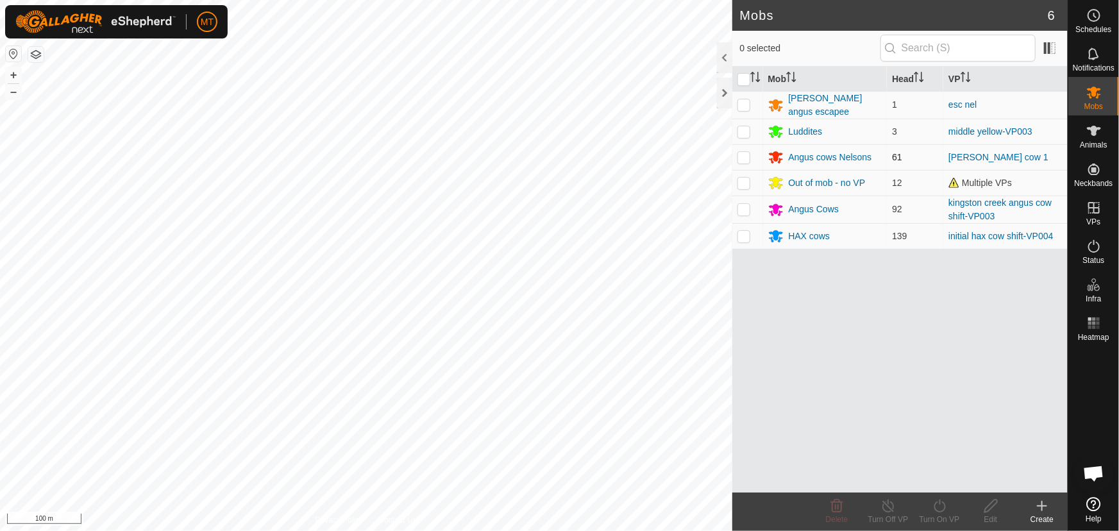
click at [744, 156] on p-checkbox at bounding box center [744, 157] width 13 height 10
click at [937, 506] on icon at bounding box center [940, 505] width 16 height 15
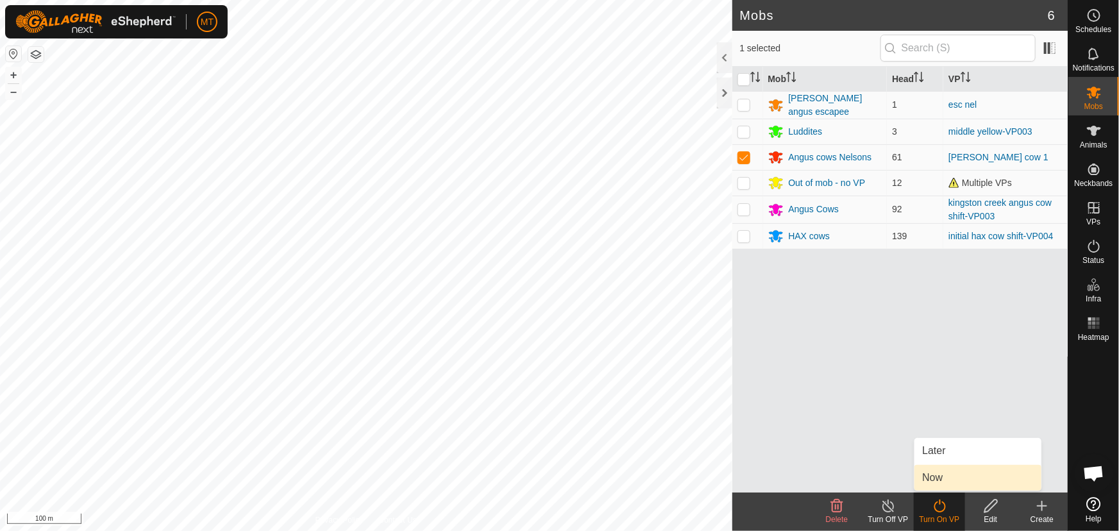
click at [933, 481] on link "Now" at bounding box center [978, 478] width 127 height 26
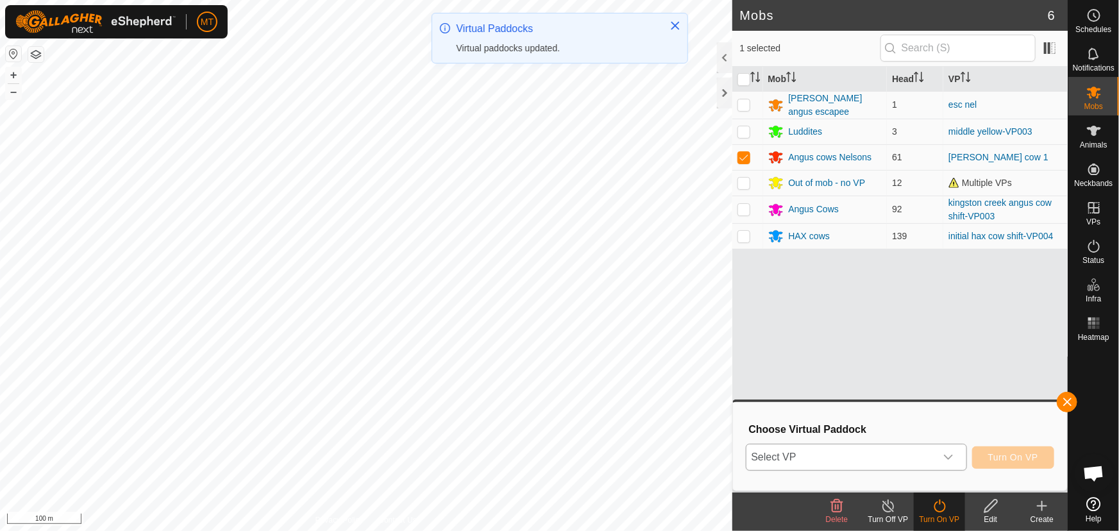
click at [882, 455] on span "Select VP" at bounding box center [841, 458] width 189 height 26
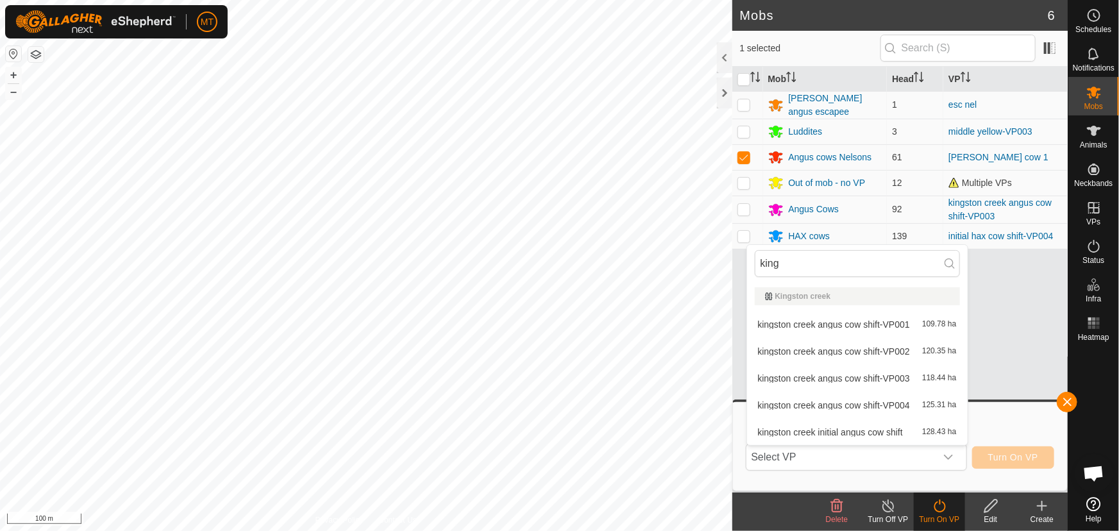
click at [738, 340] on div "Mobs 6 1 selected Mob Head VP Nelsons angus escapee 1 esc nel Luddites 3 middle…" at bounding box center [534, 265] width 1068 height 531
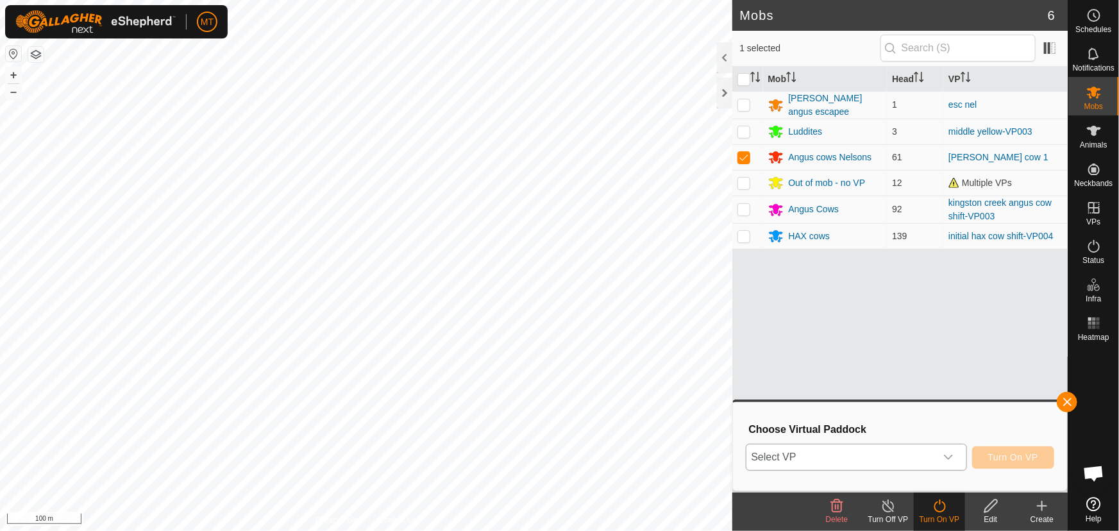
click at [949, 454] on icon "dropdown trigger" at bounding box center [949, 457] width 10 height 10
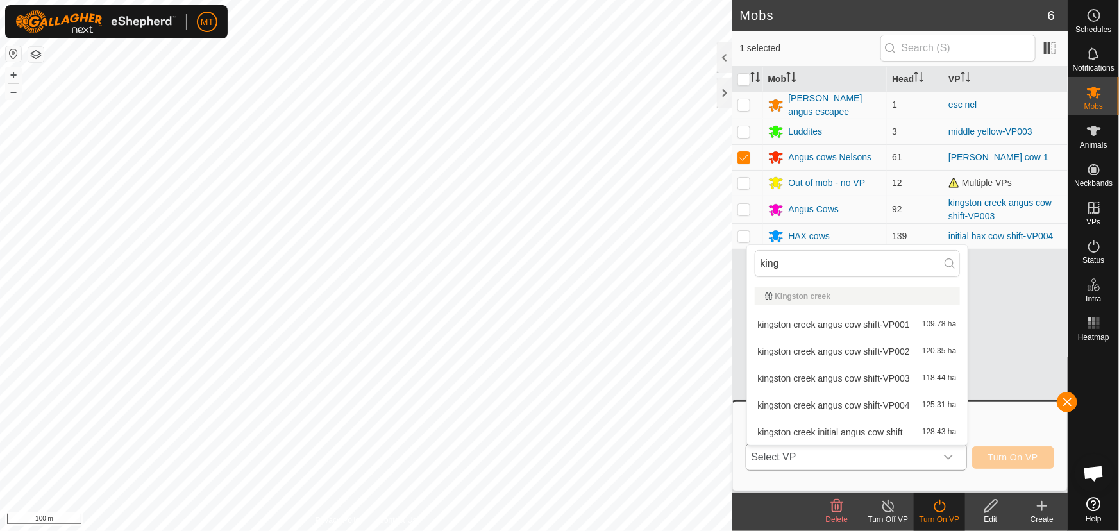
click at [887, 404] on span "kingston creek angus cow shift-VP004" at bounding box center [834, 405] width 152 height 9
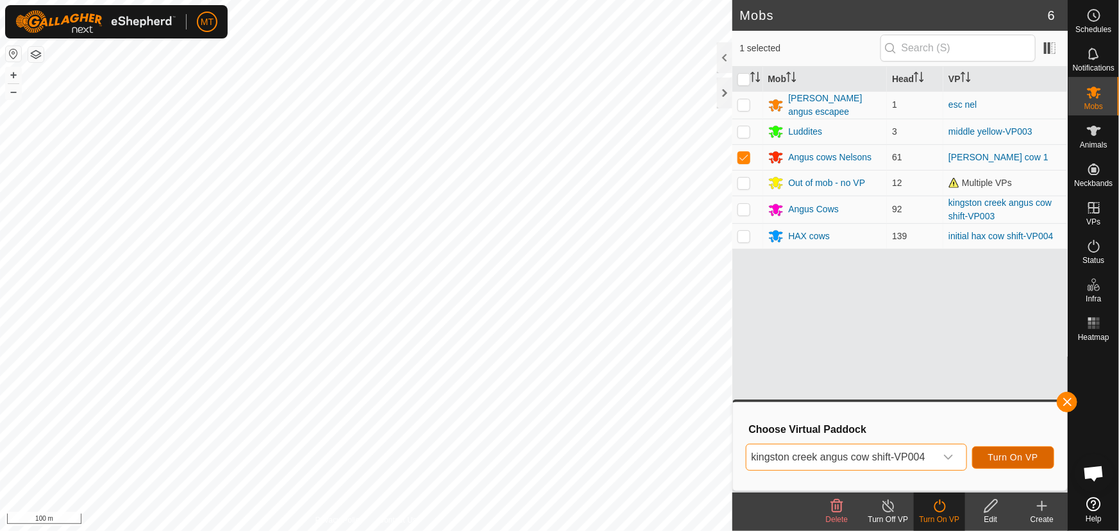
click at [999, 458] on span "Turn On VP" at bounding box center [1013, 457] width 50 height 10
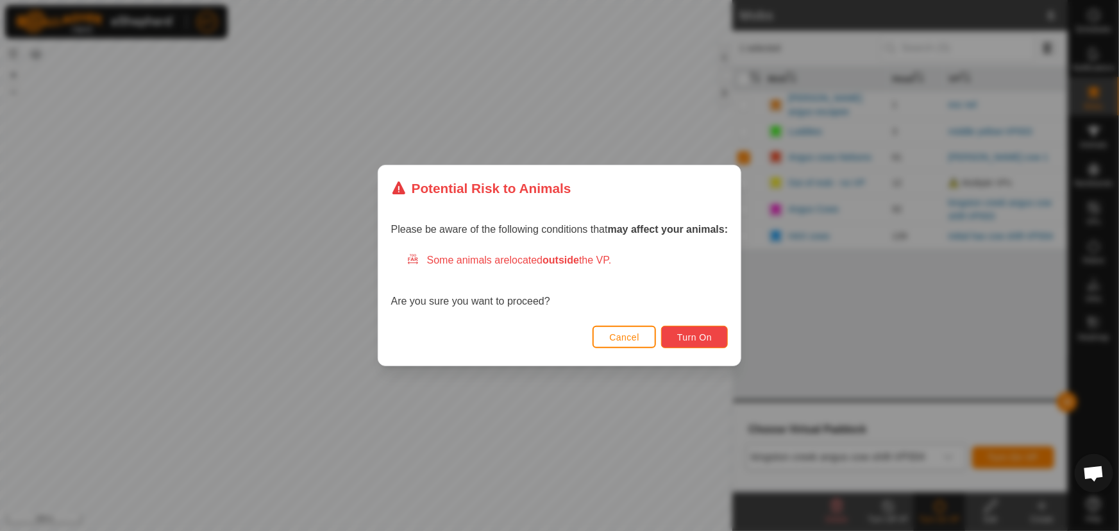
click at [695, 334] on span "Turn On" at bounding box center [694, 337] width 35 height 10
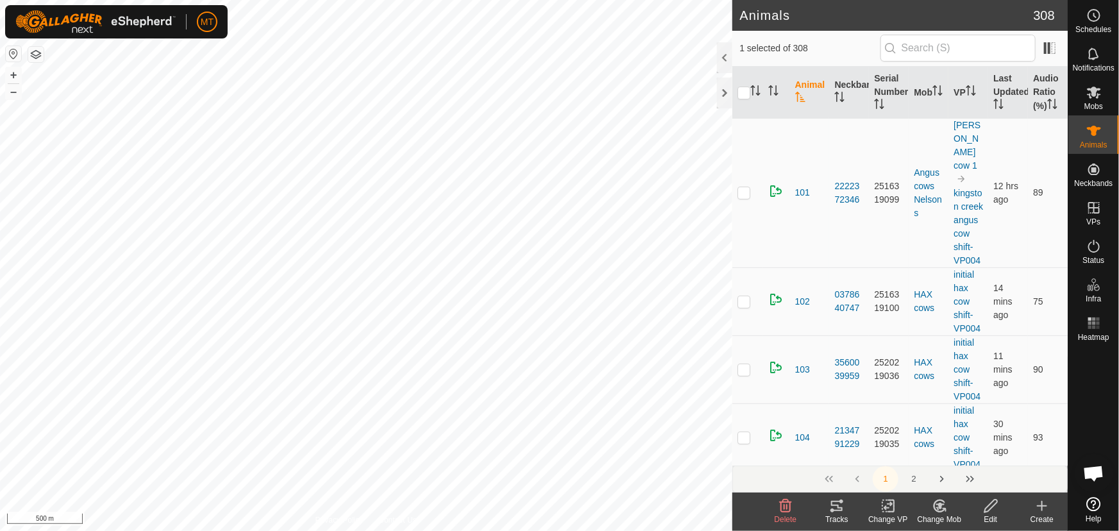
click at [887, 507] on icon at bounding box center [888, 506] width 9 height 8
click at [906, 452] on link "Choose VP..." at bounding box center [926, 451] width 127 height 26
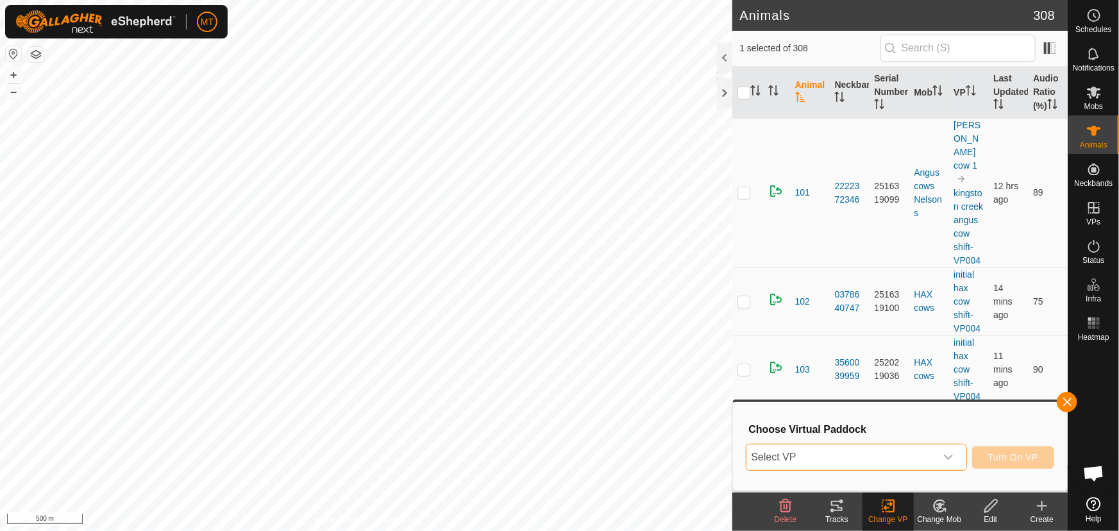
click at [858, 454] on span "Select VP" at bounding box center [841, 458] width 189 height 26
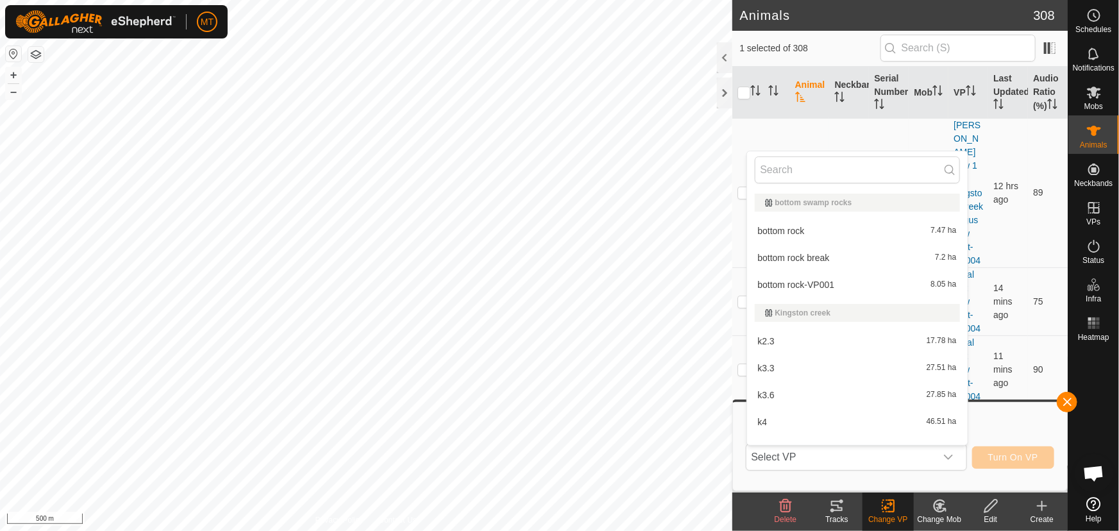
click at [946, 504] on icon at bounding box center [940, 505] width 16 height 15
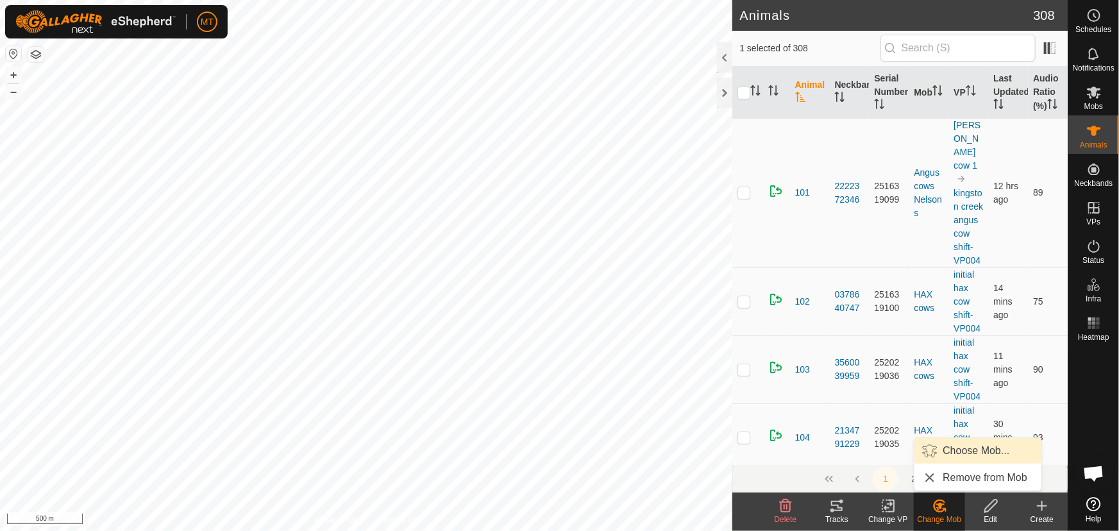
click at [944, 448] on link "Choose Mob..." at bounding box center [978, 451] width 127 height 26
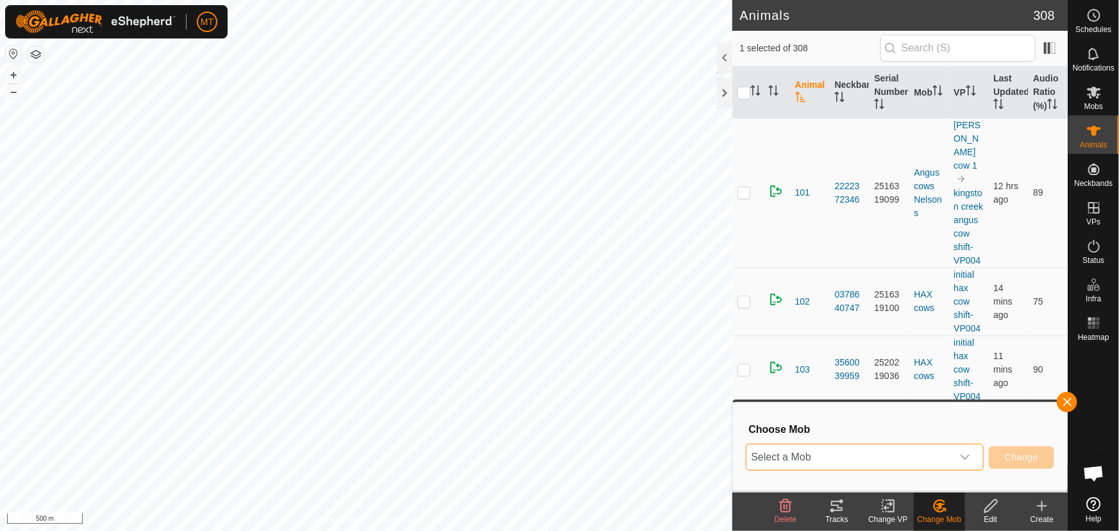
click at [871, 460] on span "Select a Mob" at bounding box center [850, 458] width 206 height 26
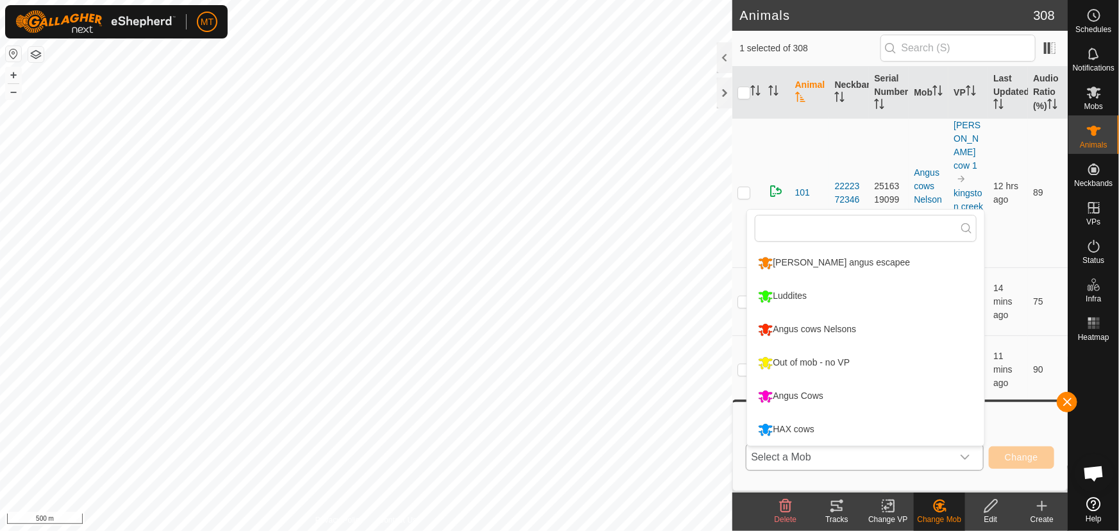
click at [829, 359] on li "Out of mob - no VP" at bounding box center [865, 363] width 237 height 32
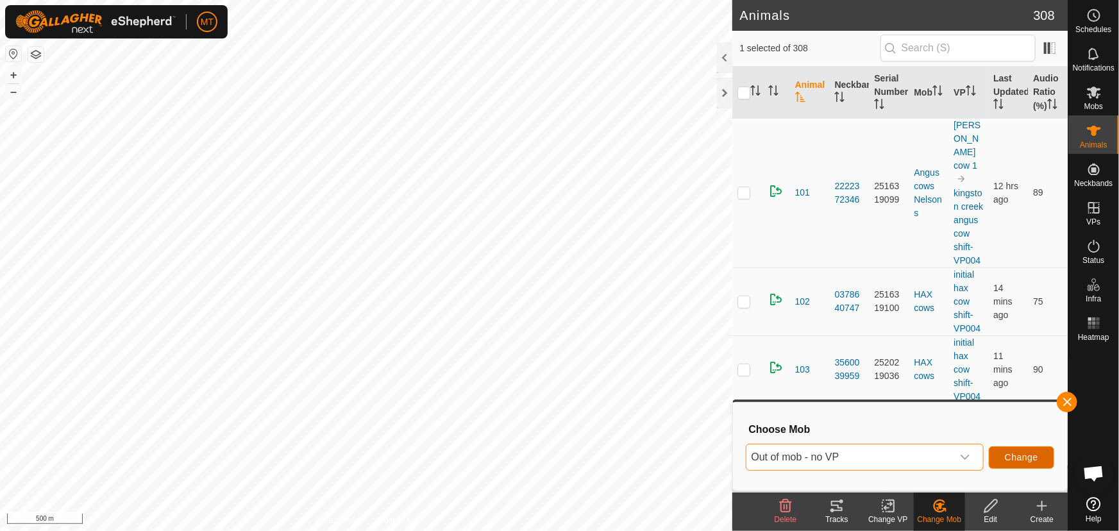
click at [1028, 454] on span "Change" at bounding box center [1021, 457] width 33 height 10
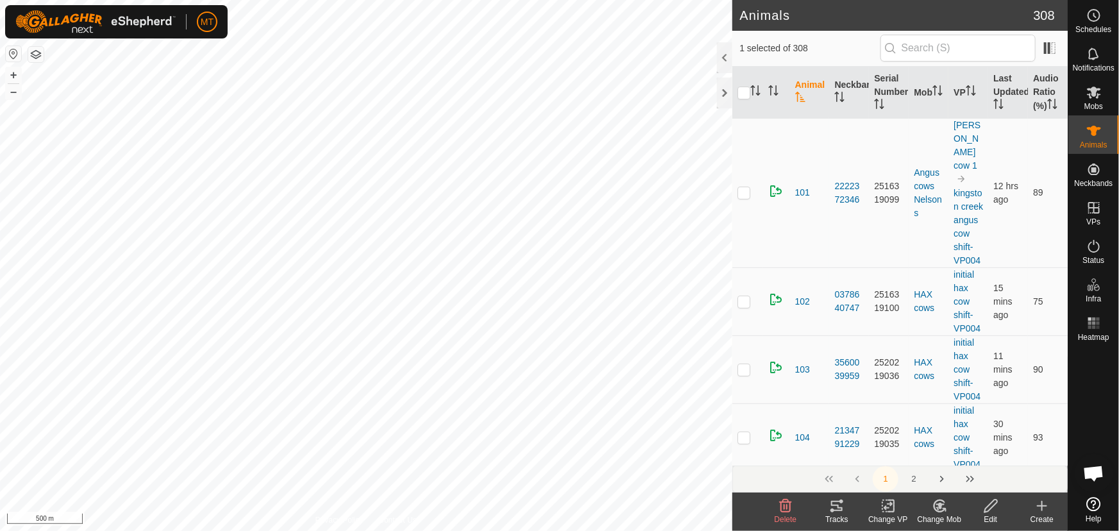
click at [890, 510] on icon at bounding box center [889, 505] width 16 height 15
click at [898, 477] on link "Turn Off VP" at bounding box center [926, 478] width 127 height 26
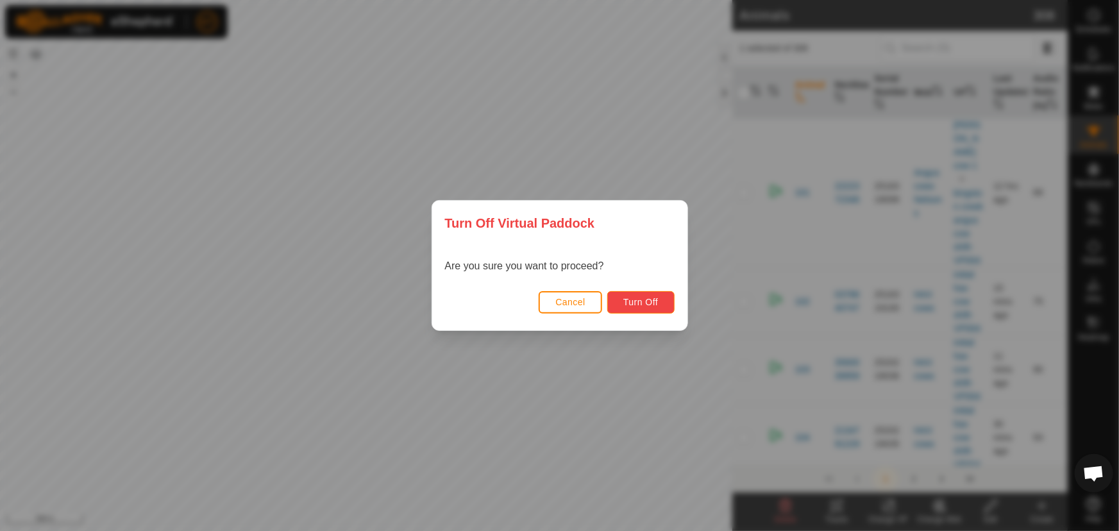
click at [631, 297] on span "Turn Off" at bounding box center [641, 302] width 35 height 10
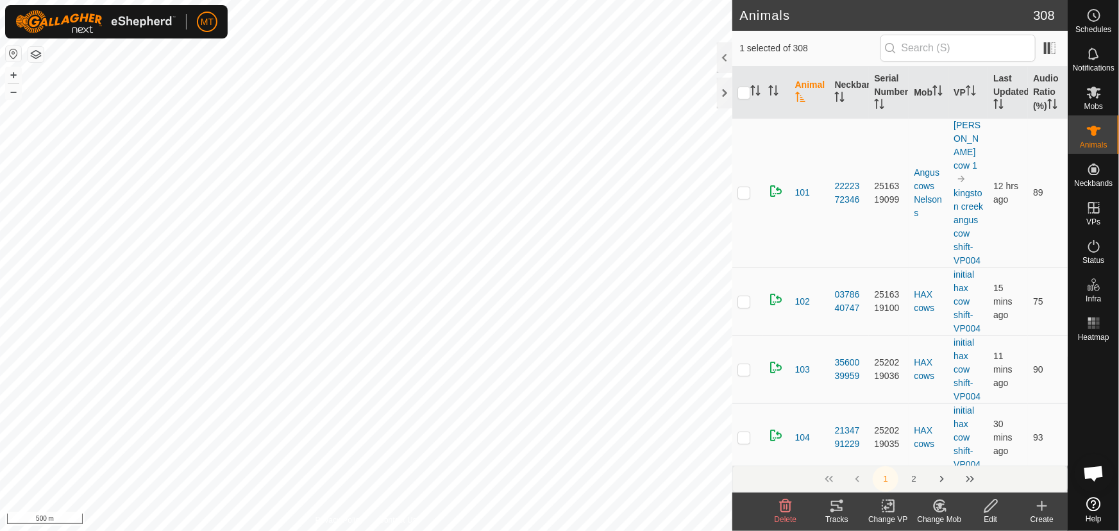
click at [892, 503] on icon at bounding box center [888, 506] width 9 height 8
click at [895, 473] on link "Turn Off VP" at bounding box center [926, 478] width 127 height 26
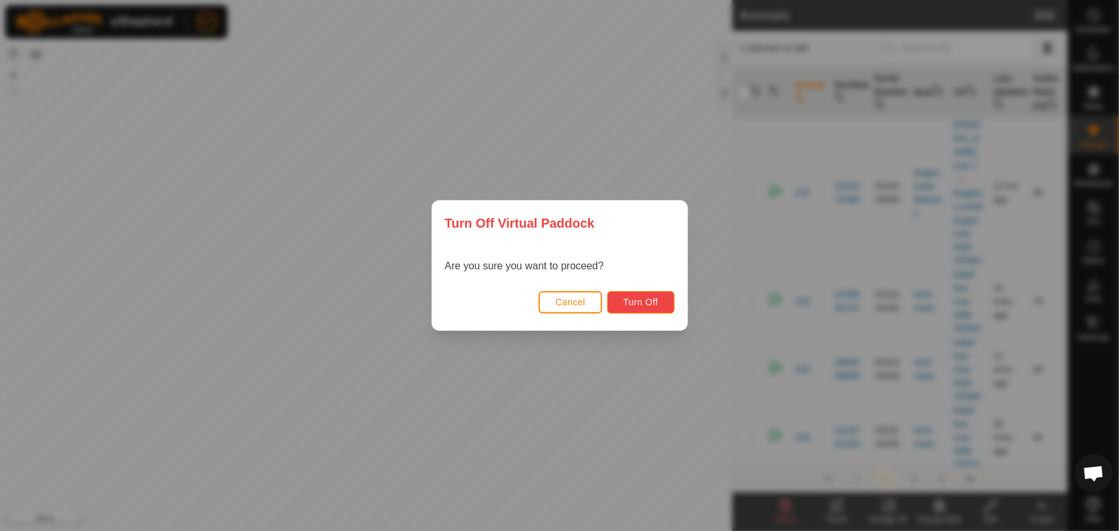
click at [654, 297] on span "Turn Off" at bounding box center [641, 302] width 35 height 10
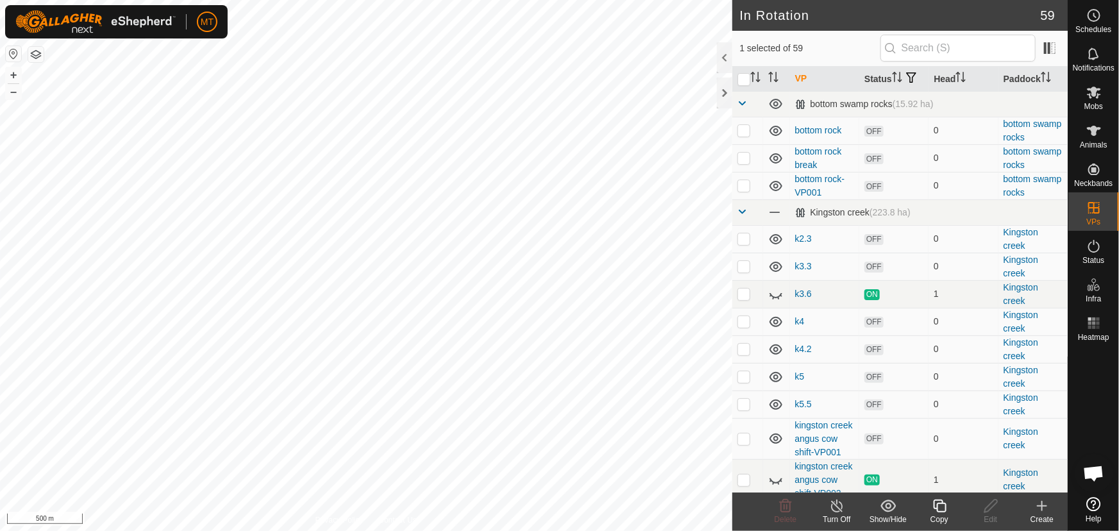
click at [943, 508] on icon at bounding box center [940, 505] width 16 height 15
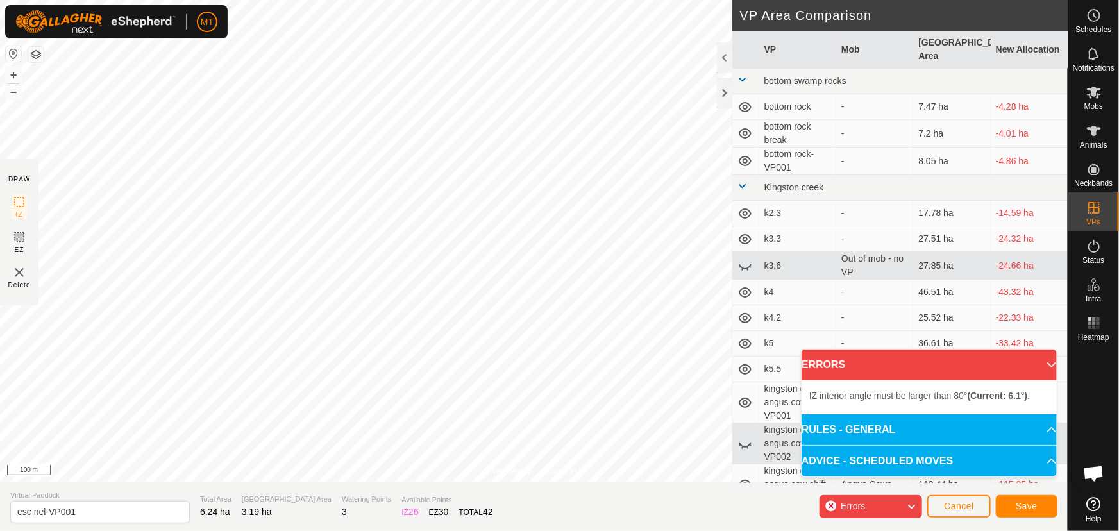
click at [331, 0] on html "MT Schedules Notifications Mobs Animals Neckbands VPs Status Infra Heatmap Help…" at bounding box center [559, 265] width 1119 height 531
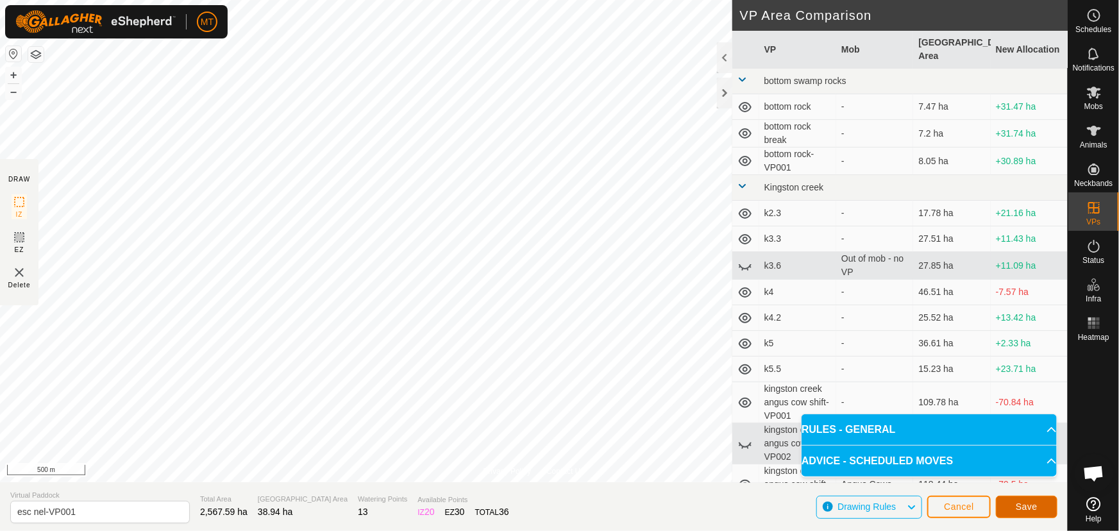
click at [1030, 506] on span "Save" at bounding box center [1027, 507] width 22 height 10
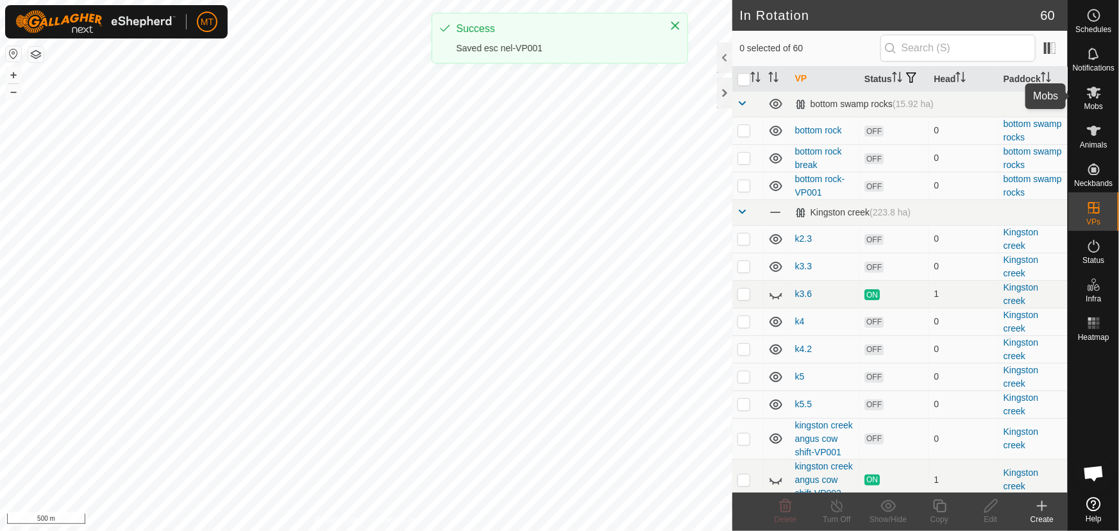
click at [1095, 93] on icon at bounding box center [1094, 93] width 14 height 12
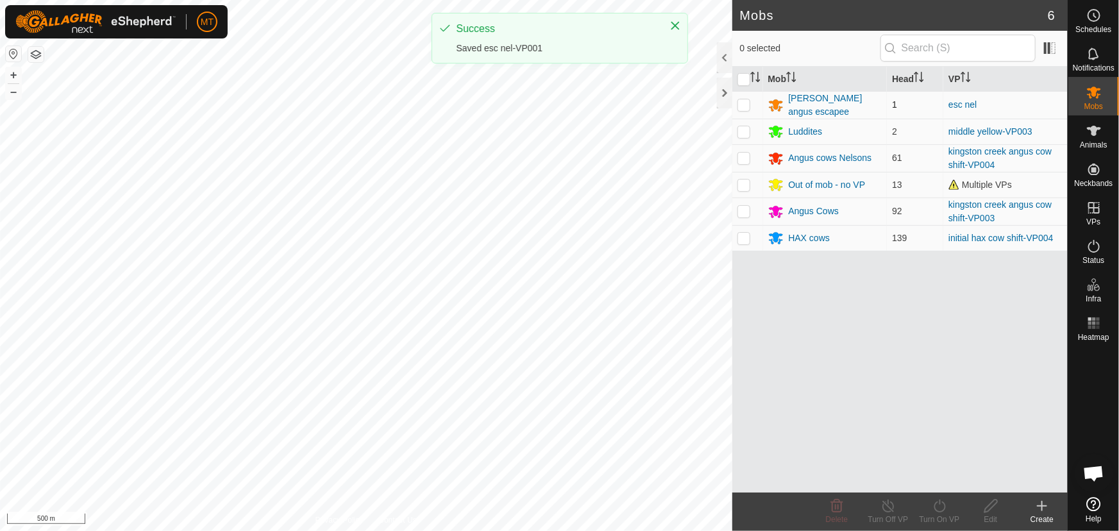
click at [741, 99] on p-tablecheckbox at bounding box center [744, 104] width 13 height 10
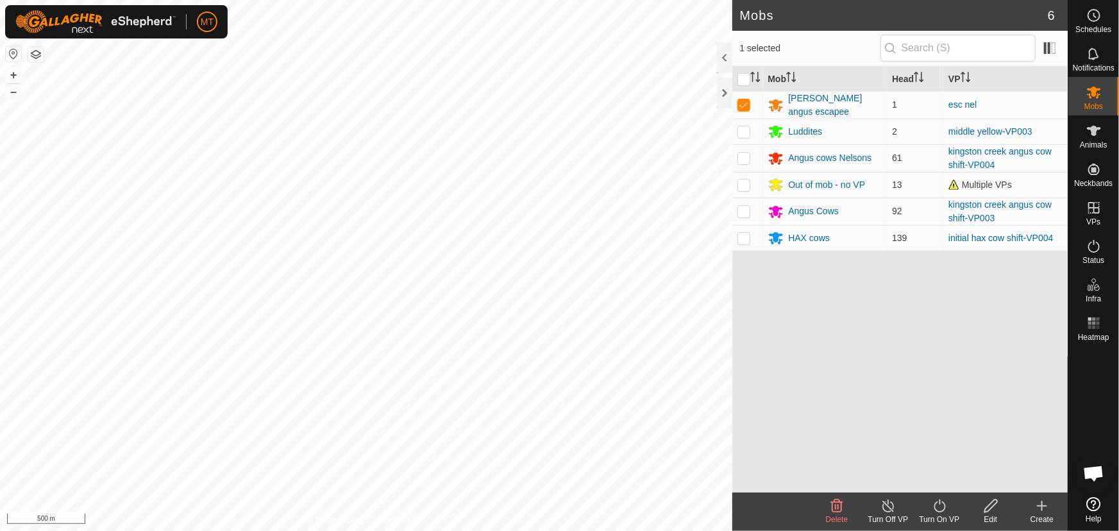
click at [945, 511] on icon at bounding box center [940, 505] width 16 height 15
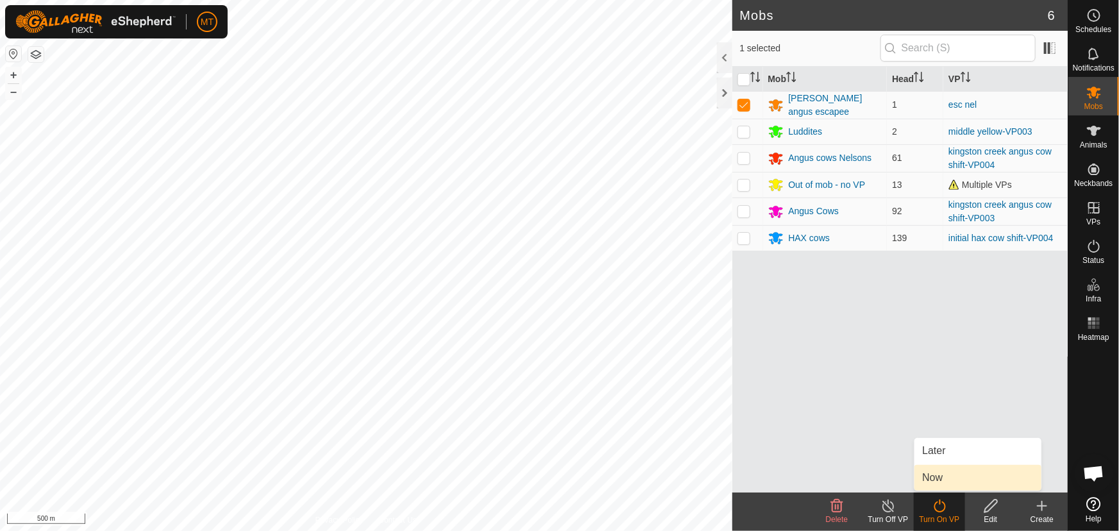
click at [939, 475] on link "Now" at bounding box center [978, 478] width 127 height 26
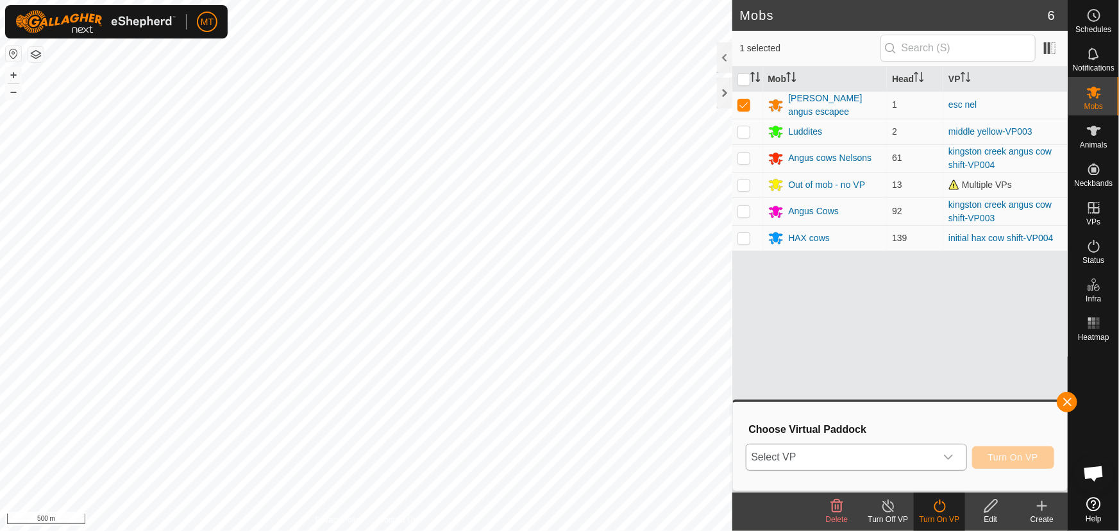
click at [860, 452] on span "Select VP" at bounding box center [841, 458] width 189 height 26
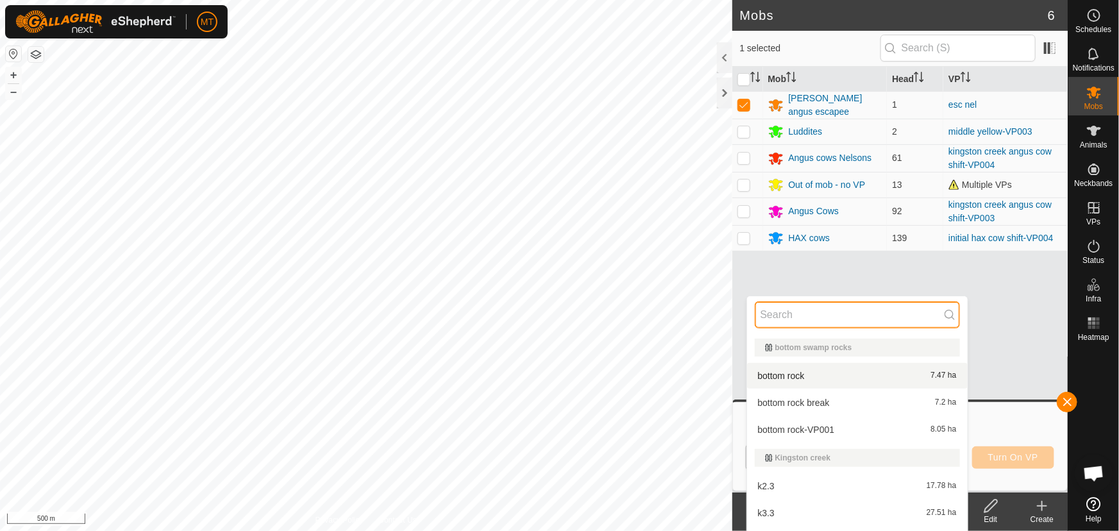
click at [811, 320] on input "text" at bounding box center [857, 314] width 205 height 27
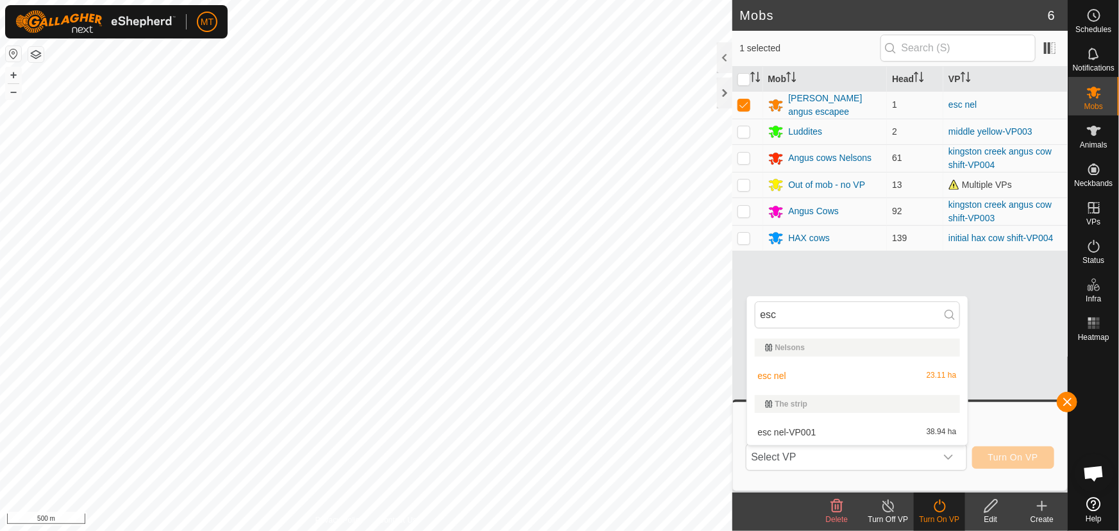
click at [805, 436] on li "esc nel-VP001 38.94 ha" at bounding box center [857, 433] width 221 height 26
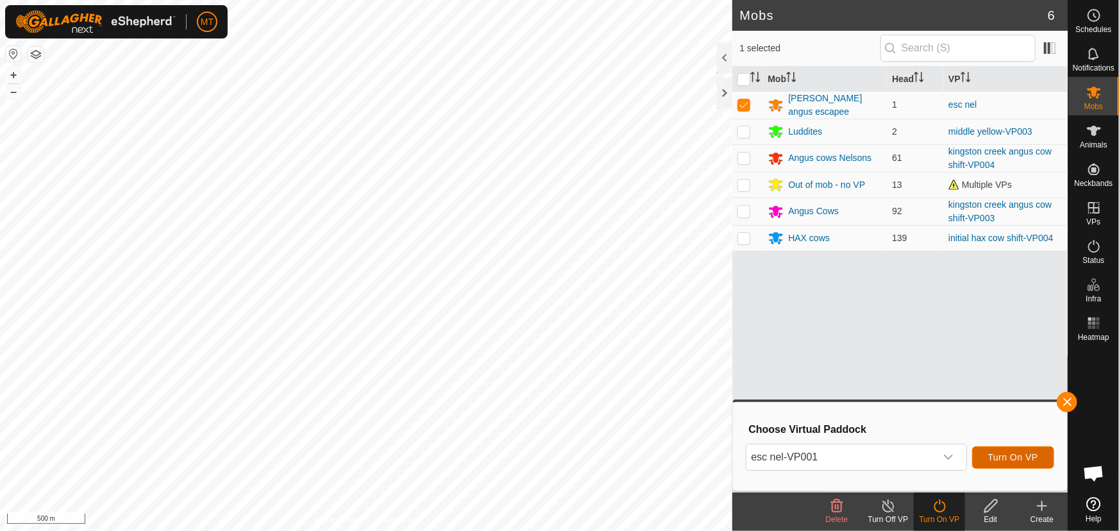
click at [1022, 451] on button "Turn On VP" at bounding box center [1013, 457] width 82 height 22
